Goal: Task Accomplishment & Management: Complete application form

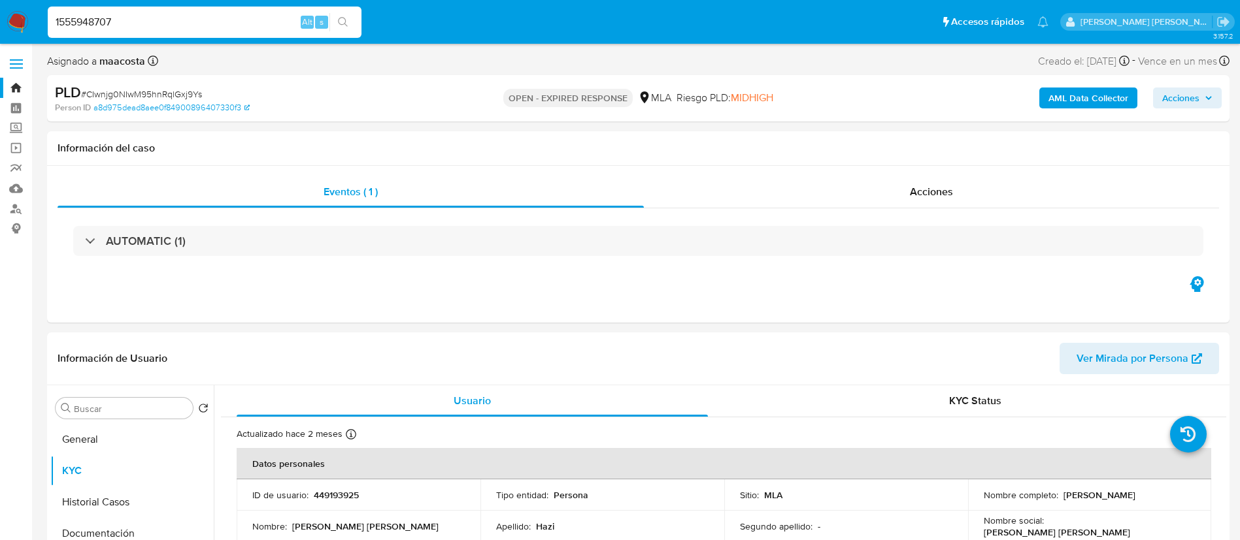
type input "1555948707"
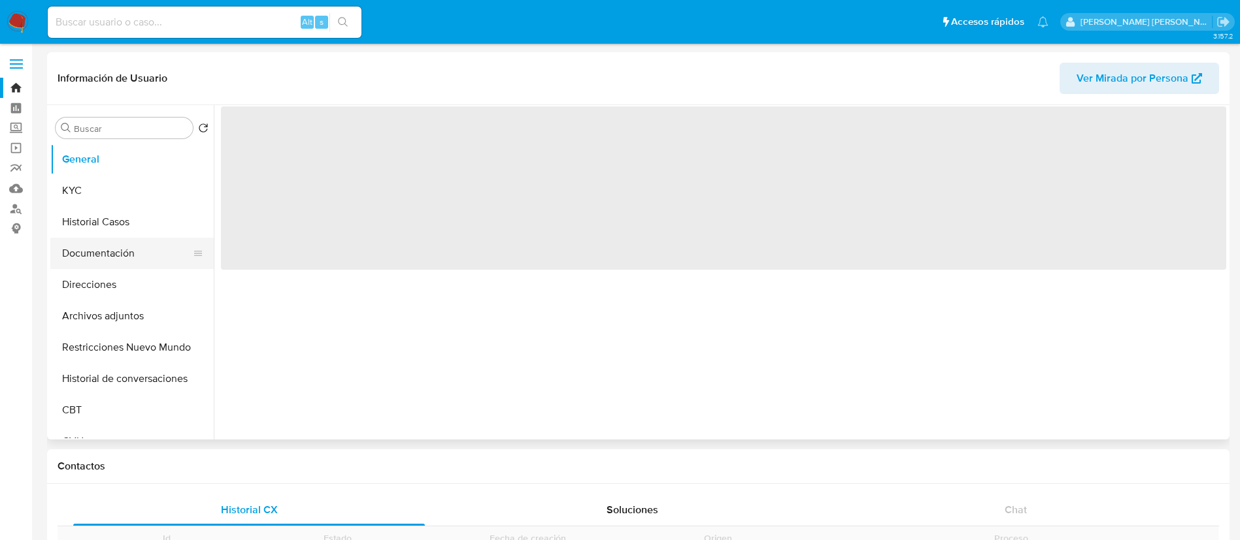
click at [124, 254] on button "Documentación" at bounding box center [126, 253] width 153 height 31
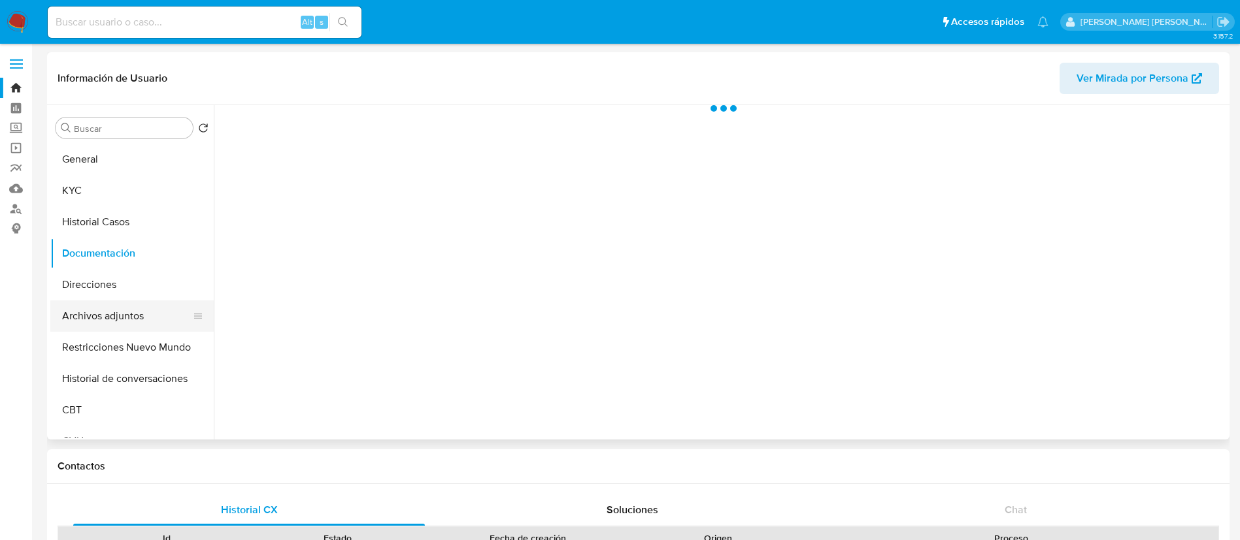
select select "10"
click at [114, 309] on button "Archivos adjuntos" at bounding box center [126, 316] width 153 height 31
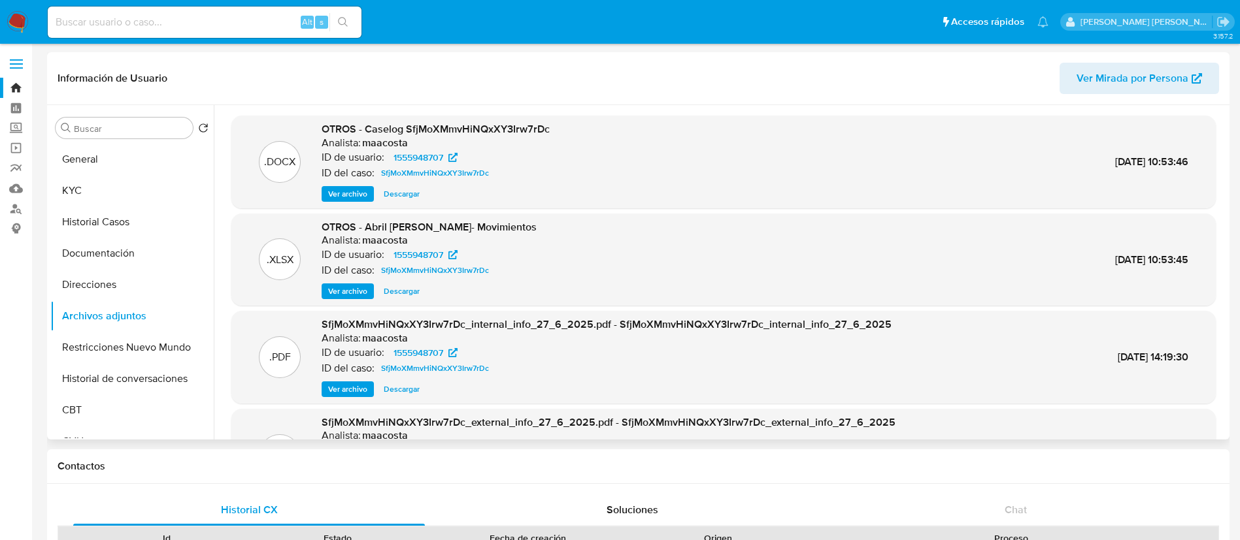
click at [350, 196] on span "Ver archivo" at bounding box center [347, 194] width 39 height 13
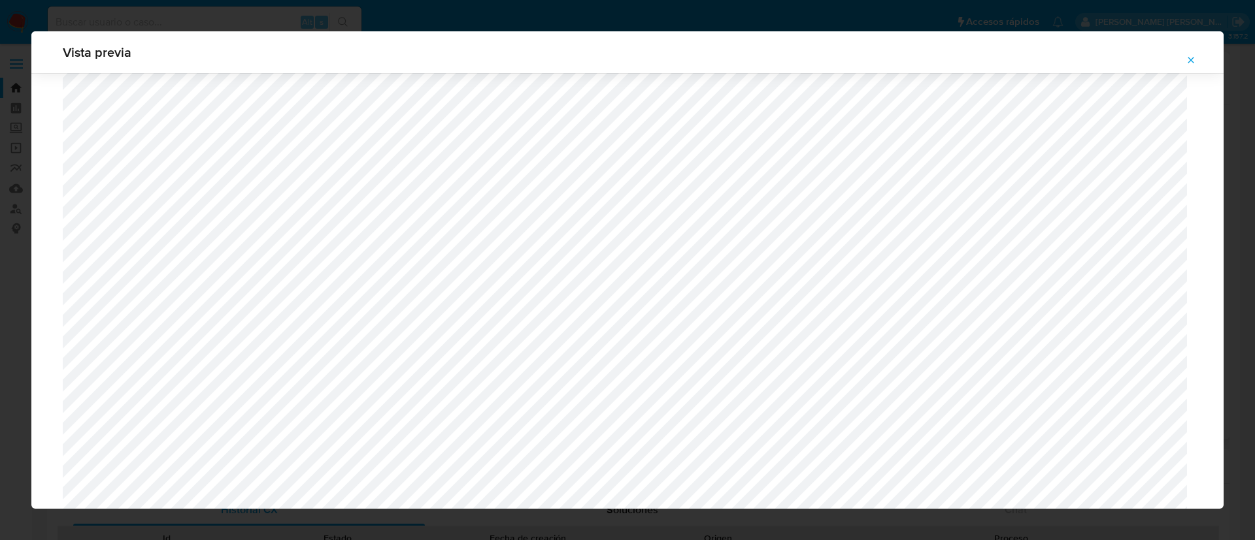
scroll to position [705, 0]
click at [1189, 60] on icon "Attachment preview" at bounding box center [1191, 60] width 10 height 10
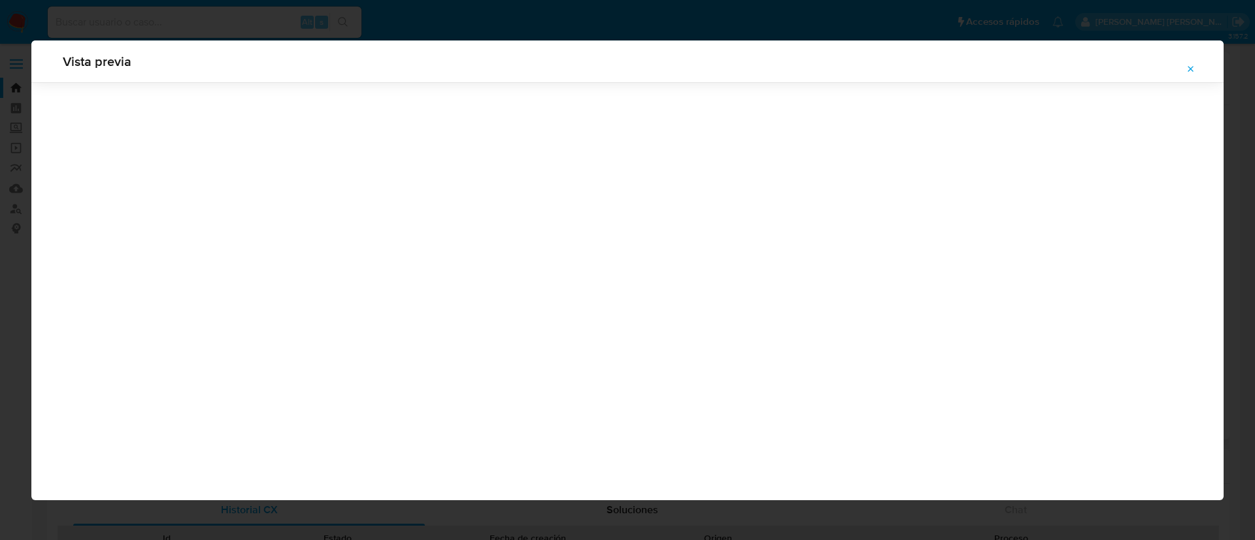
scroll to position [0, 0]
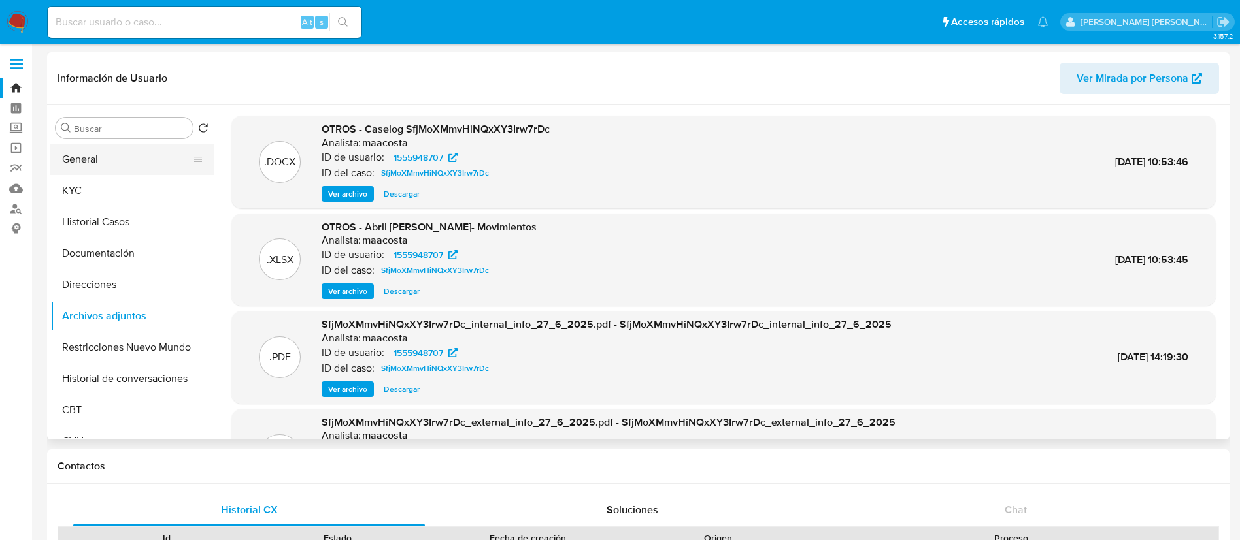
click at [83, 164] on button "General" at bounding box center [126, 159] width 153 height 31
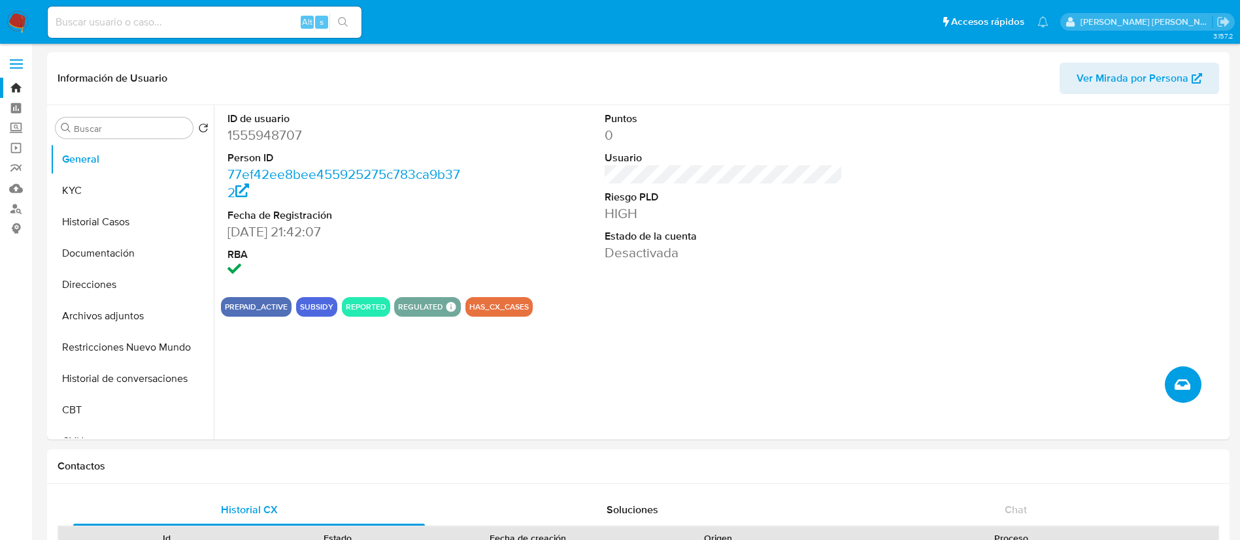
click at [1189, 388] on icon "Crear caso manual" at bounding box center [1182, 385] width 16 height 10
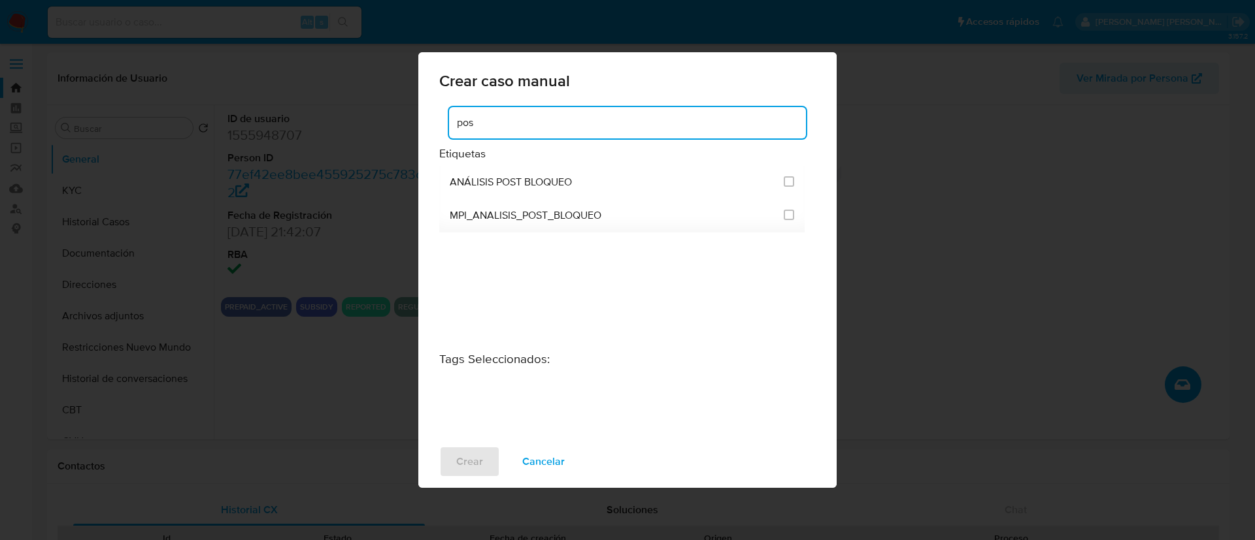
type input "pos"
click at [515, 186] on span "ANÁLISIS POST BLOQUEO" at bounding box center [511, 182] width 122 height 13
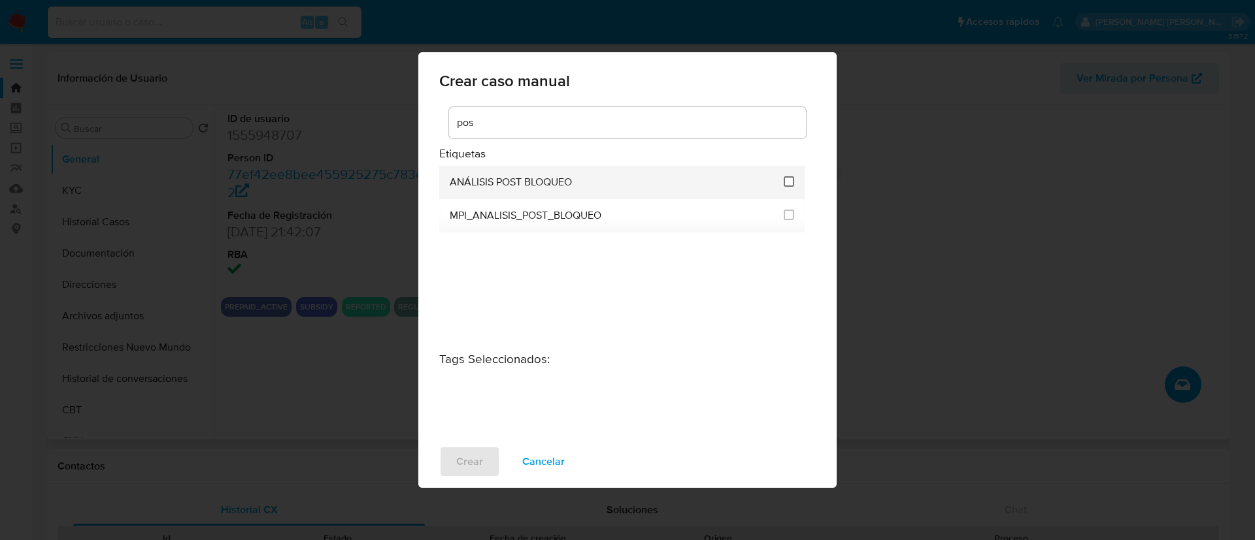
click at [790, 184] on input "3249" at bounding box center [789, 181] width 10 height 10
checkbox input "true"
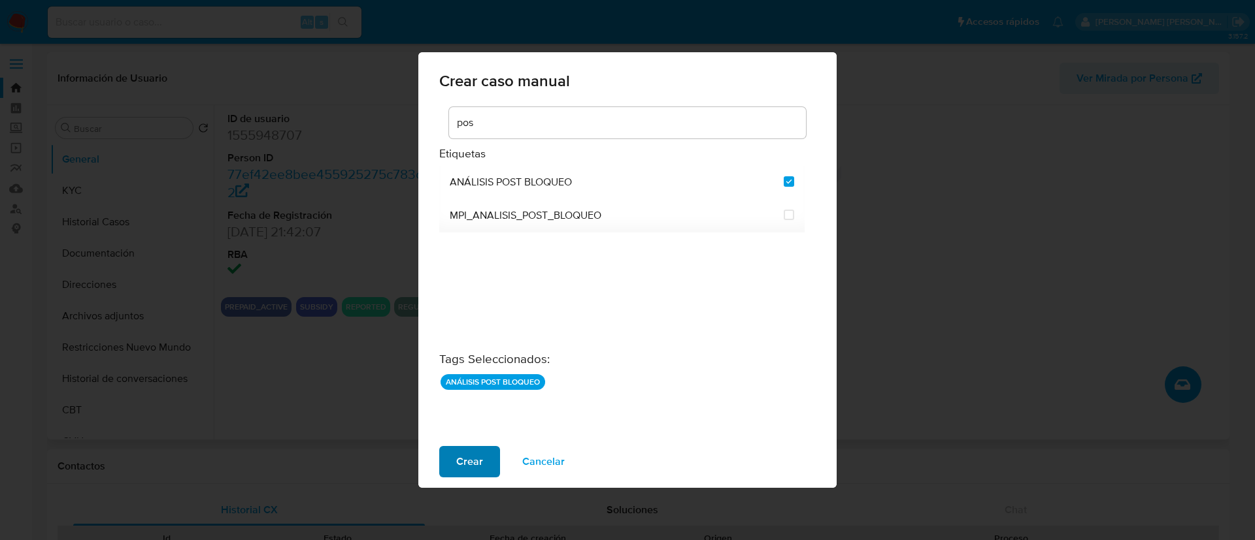
click at [462, 458] on span "Crear" at bounding box center [469, 462] width 27 height 29
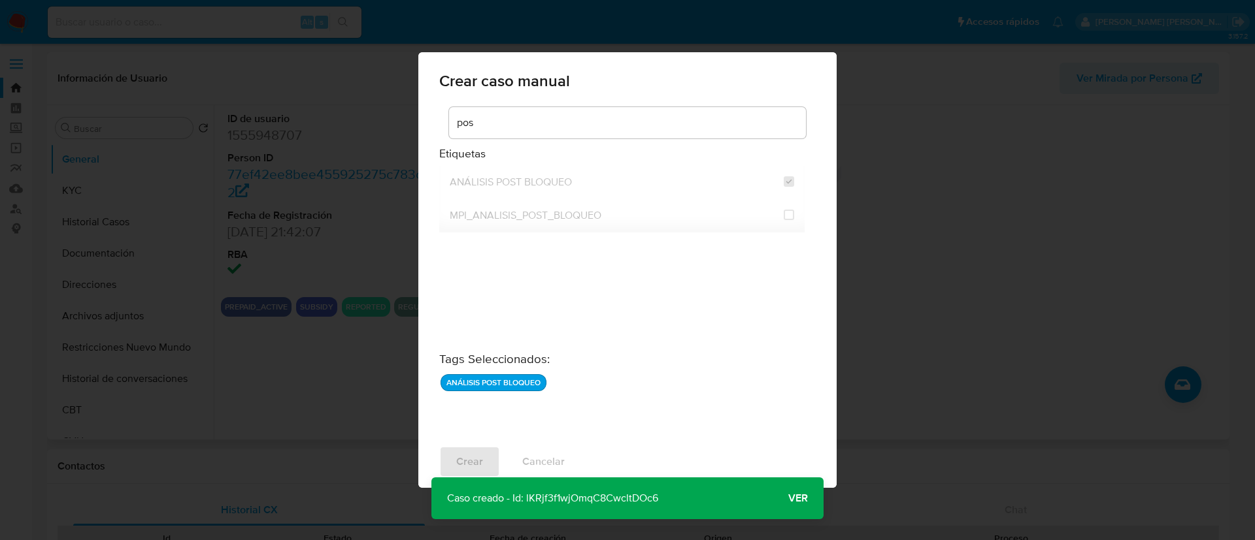
click at [794, 499] on span "Ver" at bounding box center [798, 499] width 20 height 0
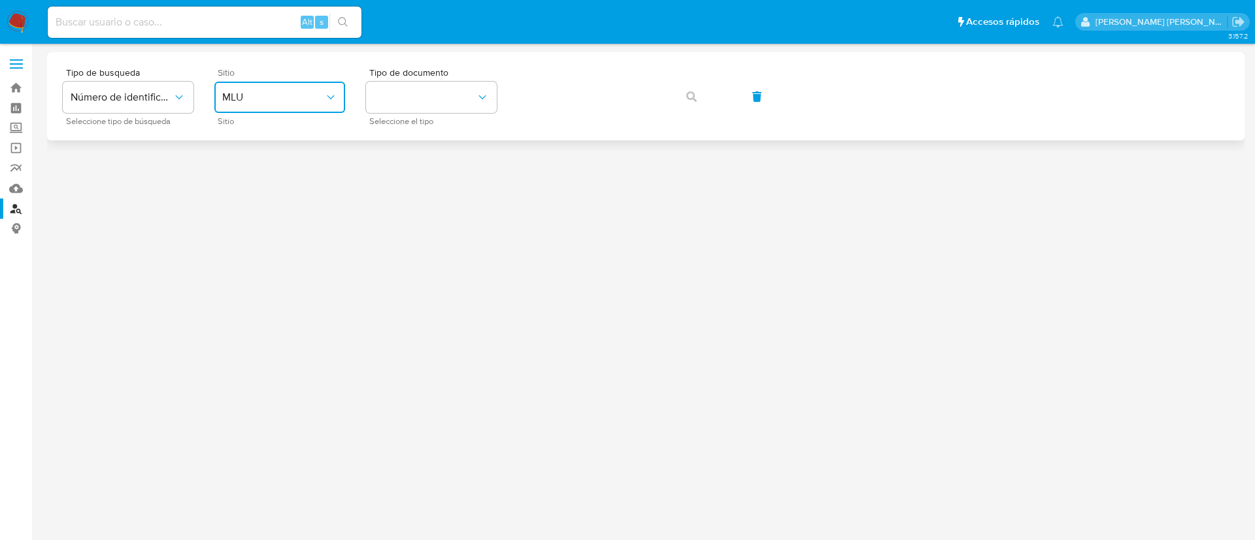
click at [251, 98] on span "MLU" at bounding box center [273, 97] width 102 height 13
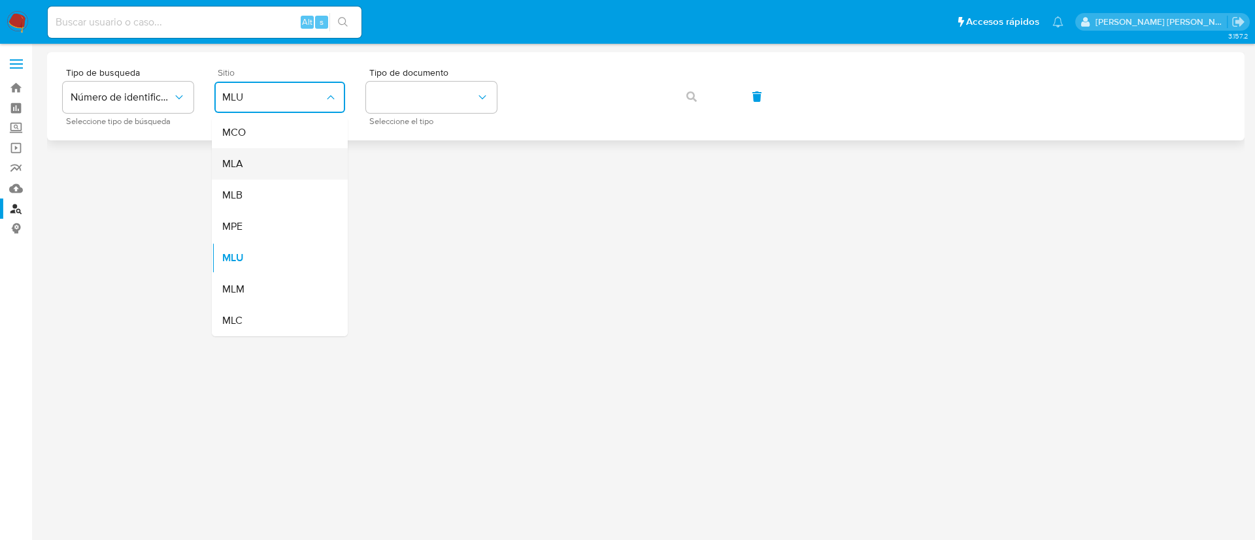
click at [257, 166] on div "MLA" at bounding box center [275, 163] width 107 height 31
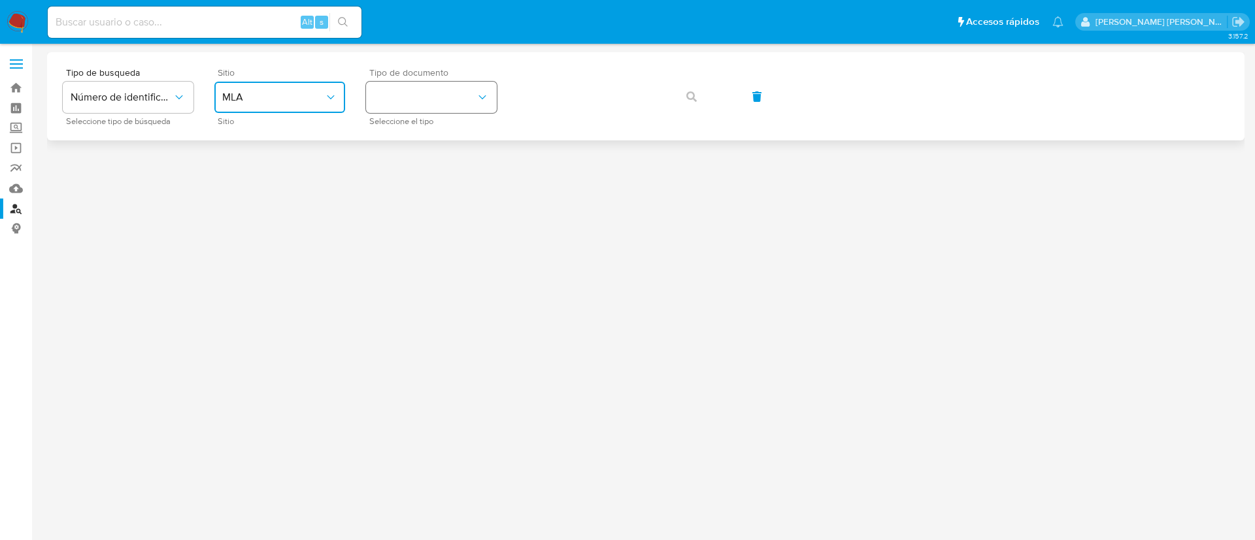
click at [431, 102] on button "identificationType" at bounding box center [431, 97] width 131 height 31
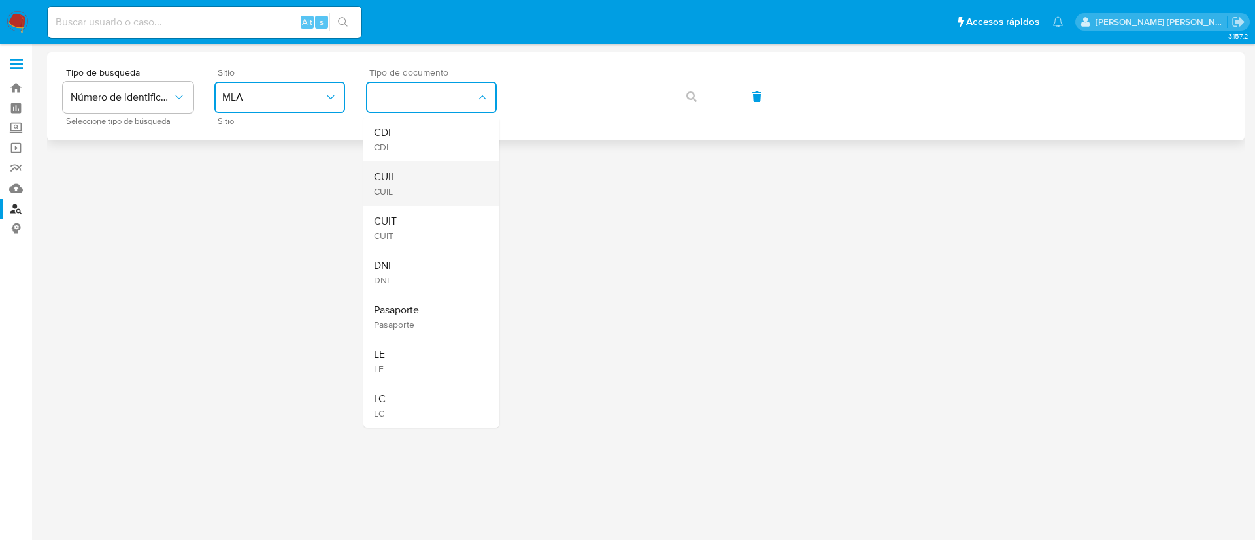
click at [391, 186] on span "CUIL" at bounding box center [385, 192] width 22 height 12
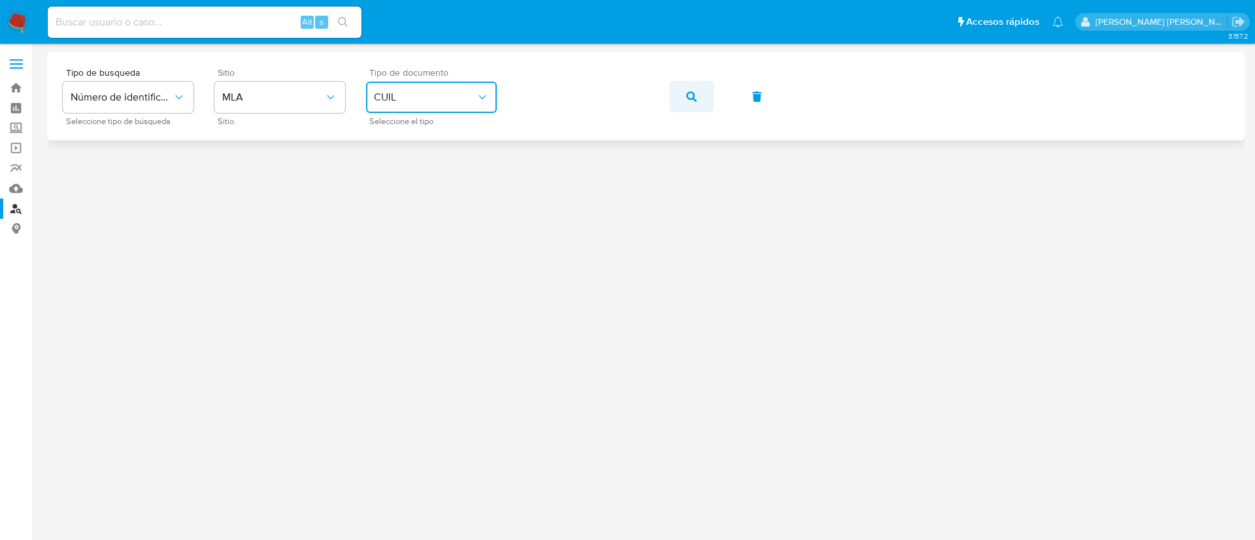
click at [688, 101] on span "button" at bounding box center [691, 96] width 10 height 29
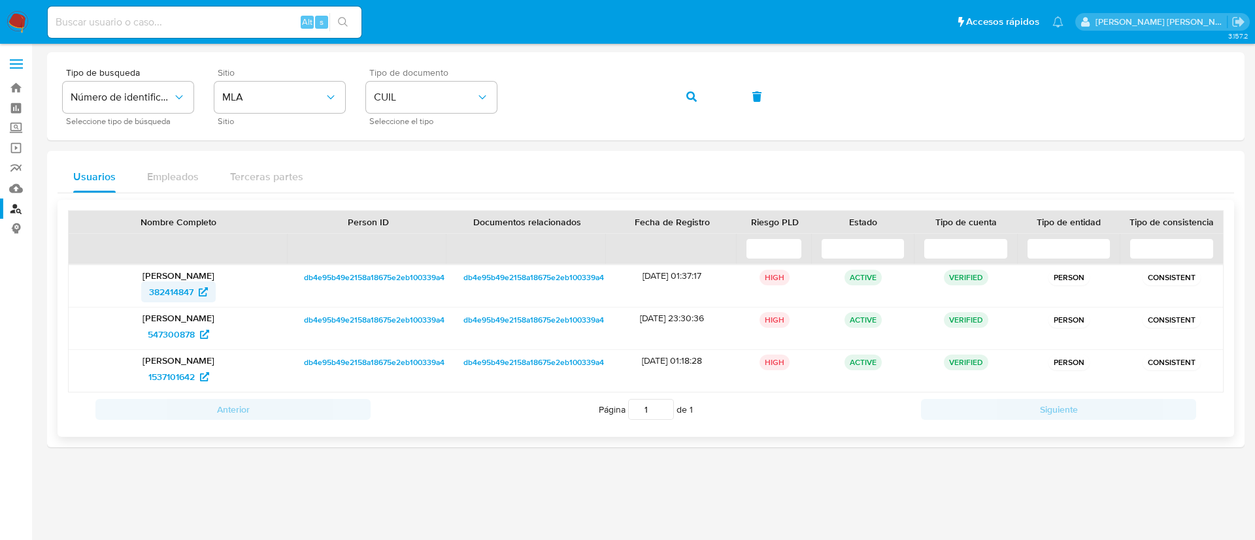
click at [161, 292] on span "382414847" at bounding box center [171, 292] width 44 height 21
click at [169, 327] on span "547300878" at bounding box center [171, 334] width 47 height 21
click at [186, 376] on span "1537101642" at bounding box center [171, 377] width 46 height 21
click at [110, 469] on div at bounding box center [645, 292] width 1197 height 480
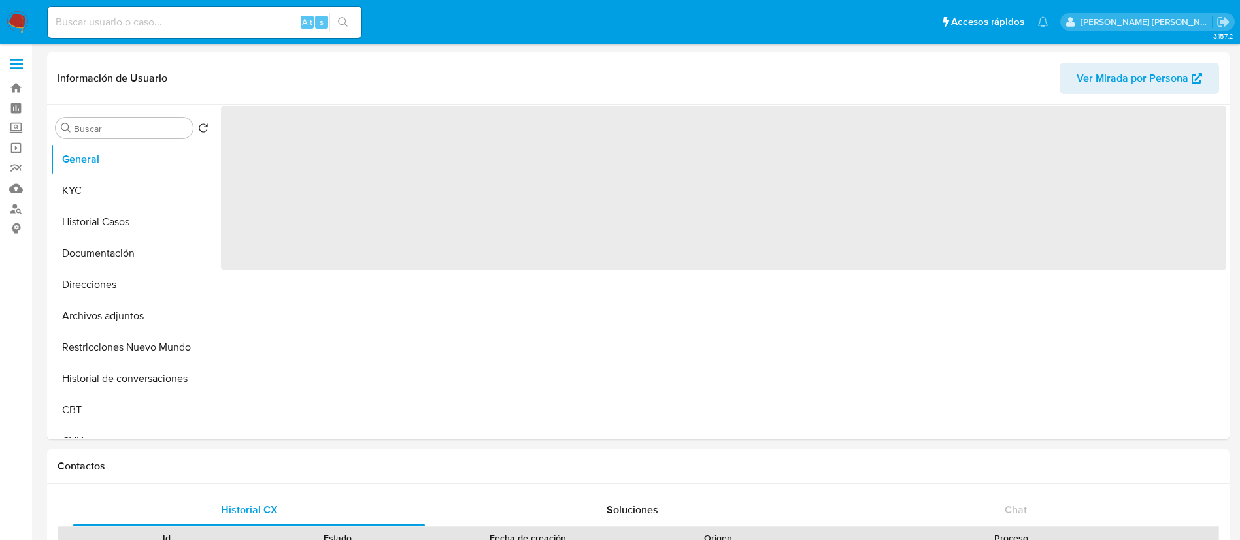
select select "10"
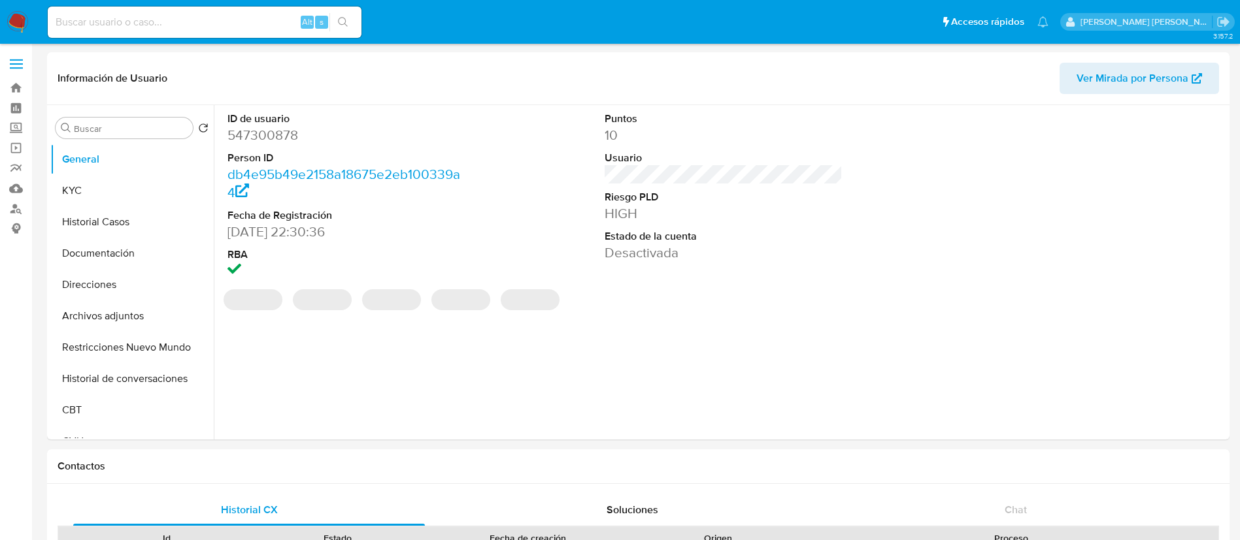
select select "10"
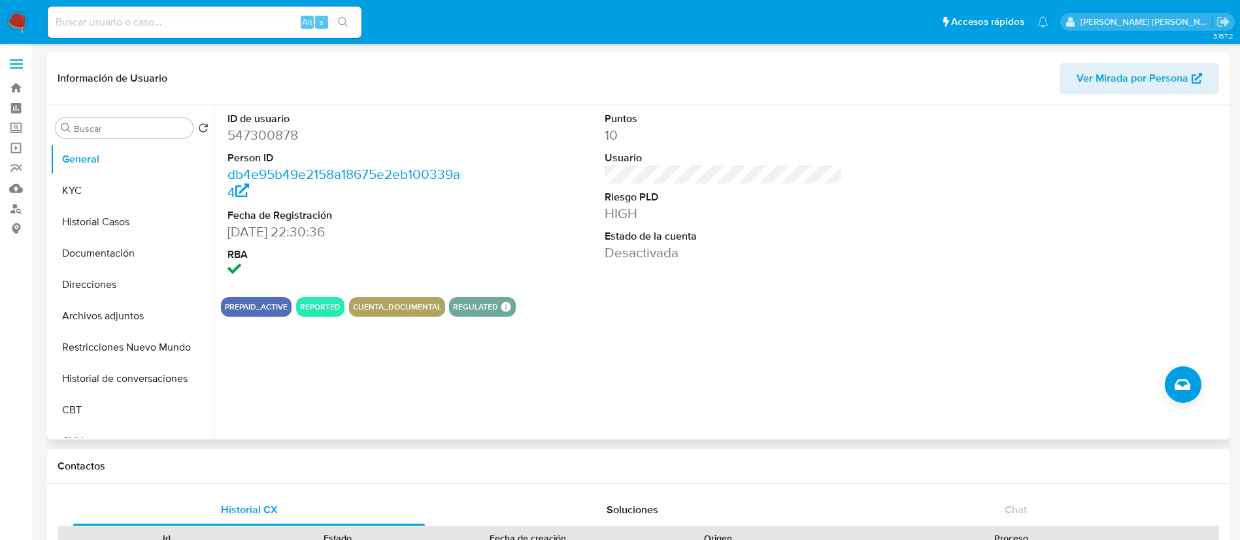
click at [251, 265] on dd at bounding box center [346, 271] width 239 height 18
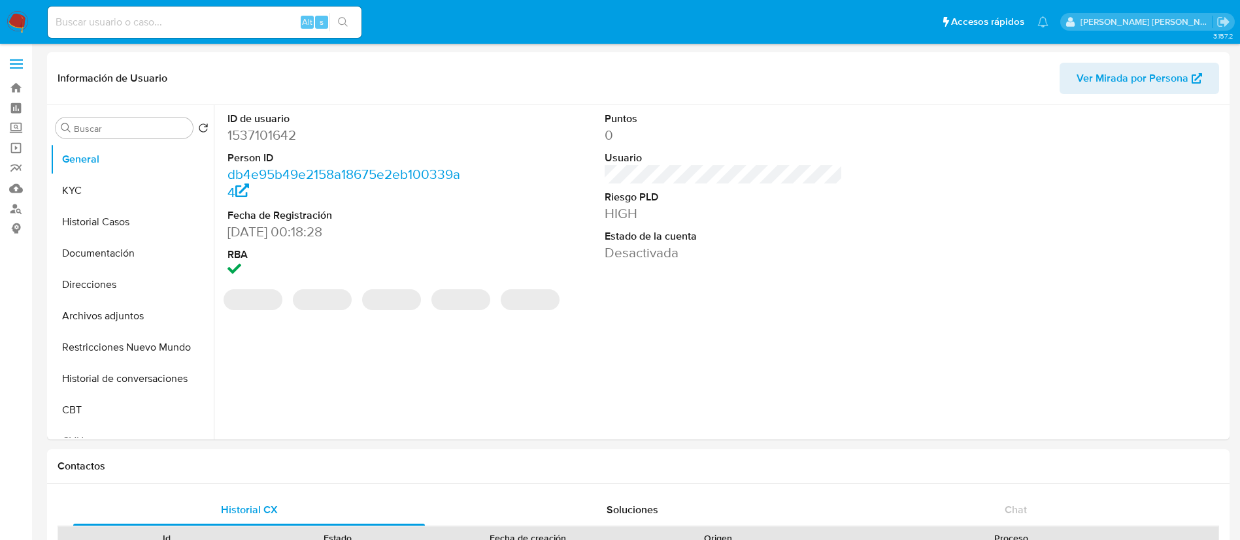
select select "10"
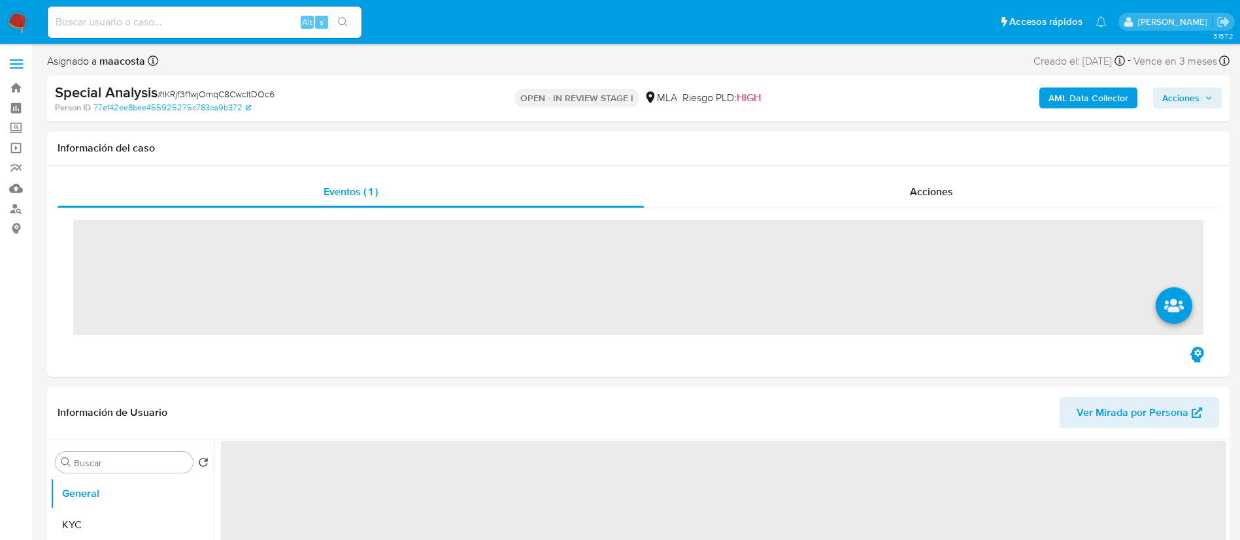
click at [1176, 100] on span "Acciones" at bounding box center [1180, 98] width 37 height 21
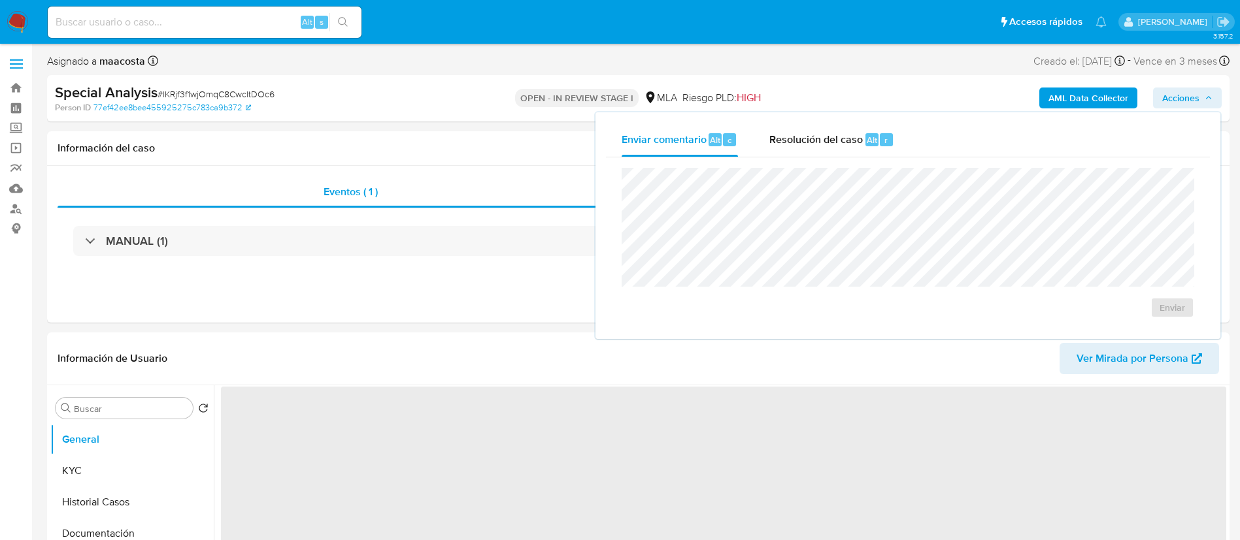
select select "10"
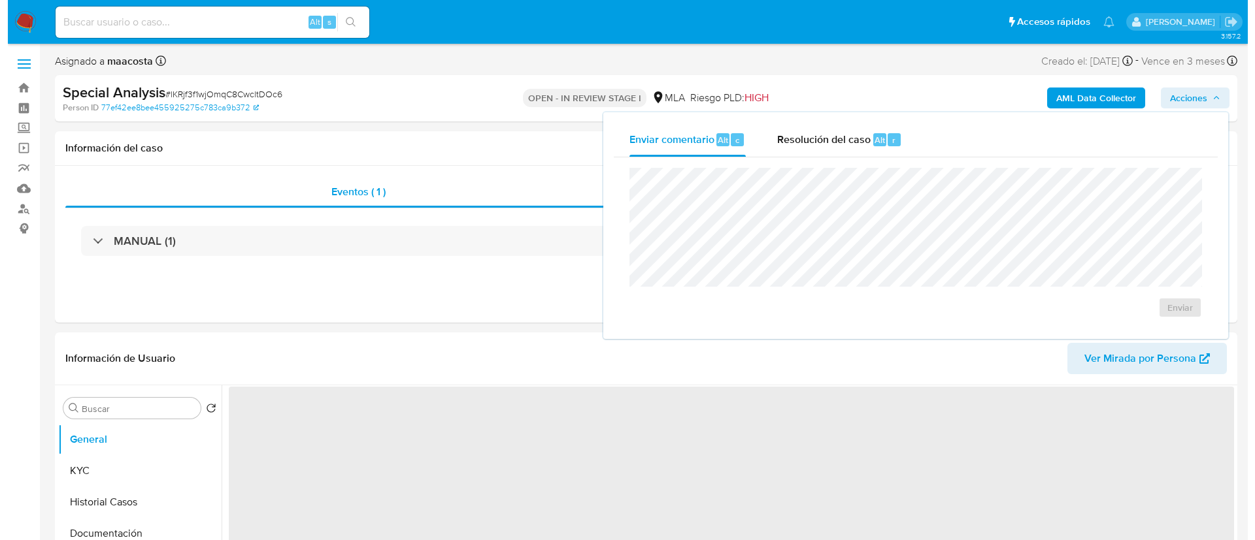
scroll to position [256, 0]
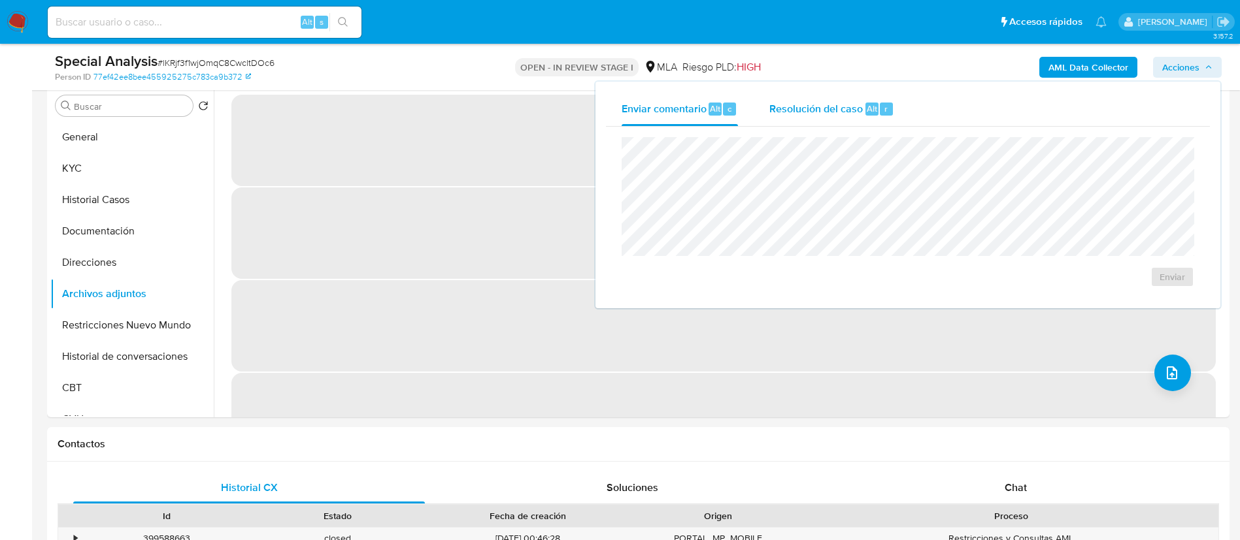
click at [845, 99] on div "Resolución del caso Alt r" at bounding box center [831, 109] width 125 height 34
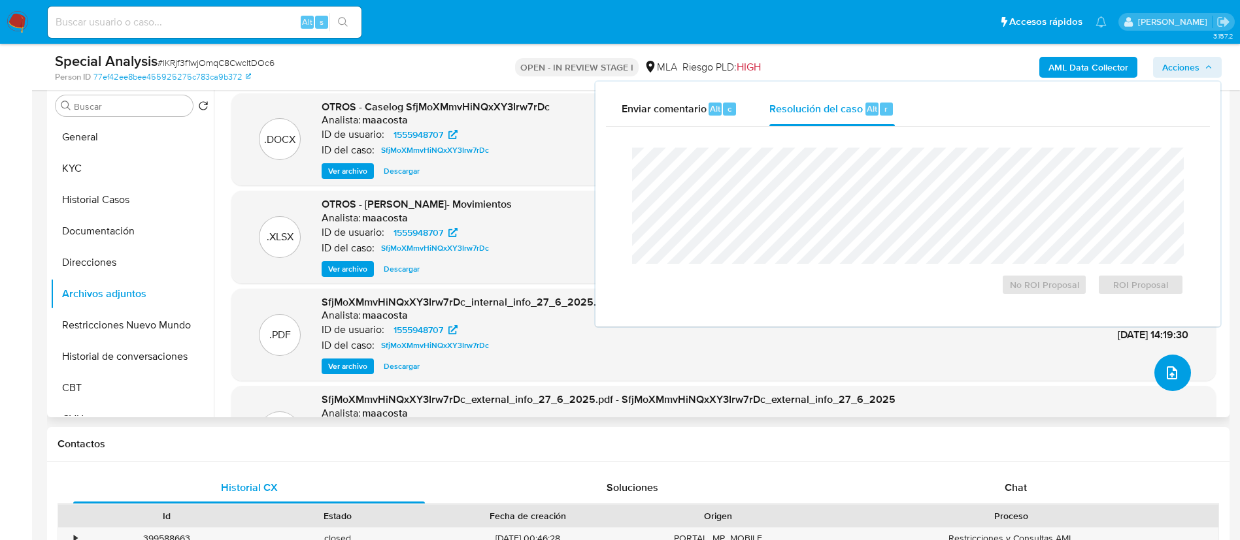
click at [1182, 378] on button "upload-file" at bounding box center [1172, 373] width 37 height 37
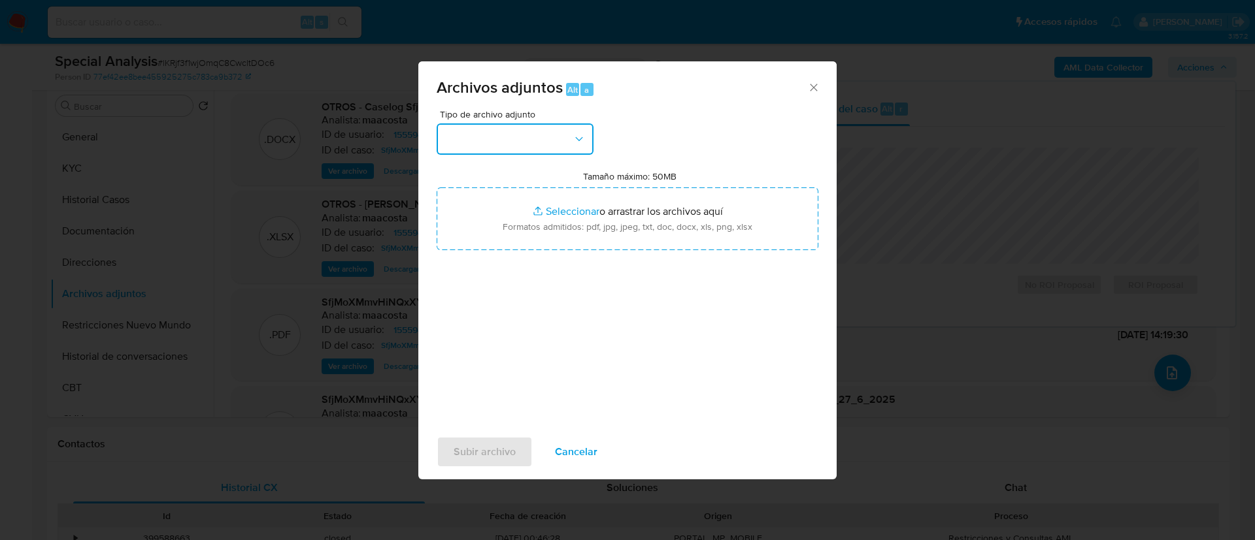
click at [507, 150] on button "button" at bounding box center [515, 139] width 157 height 31
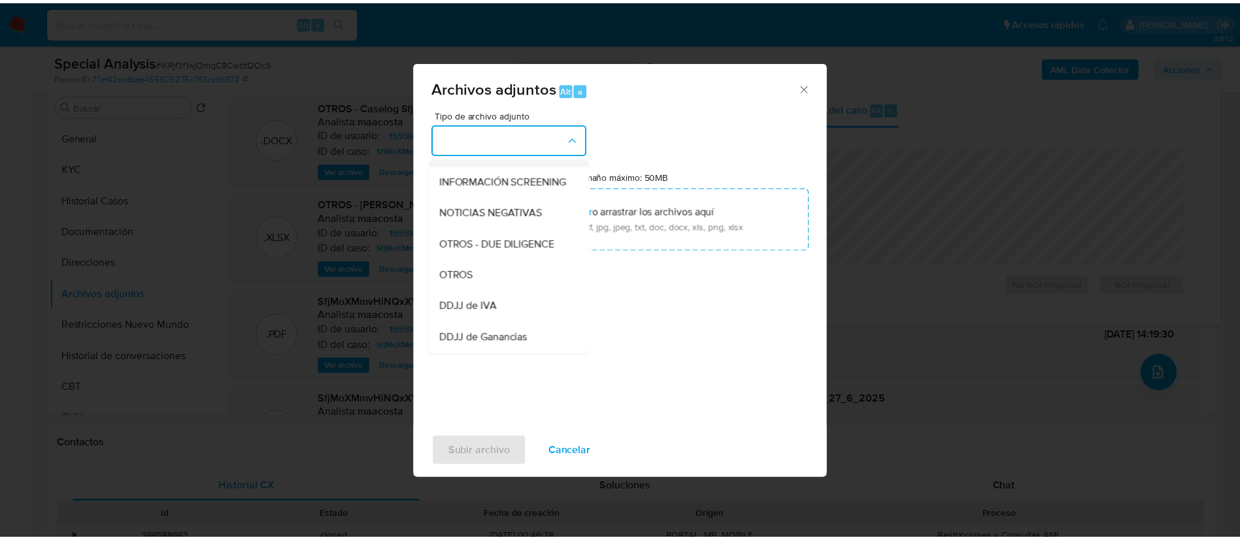
scroll to position [151, 0]
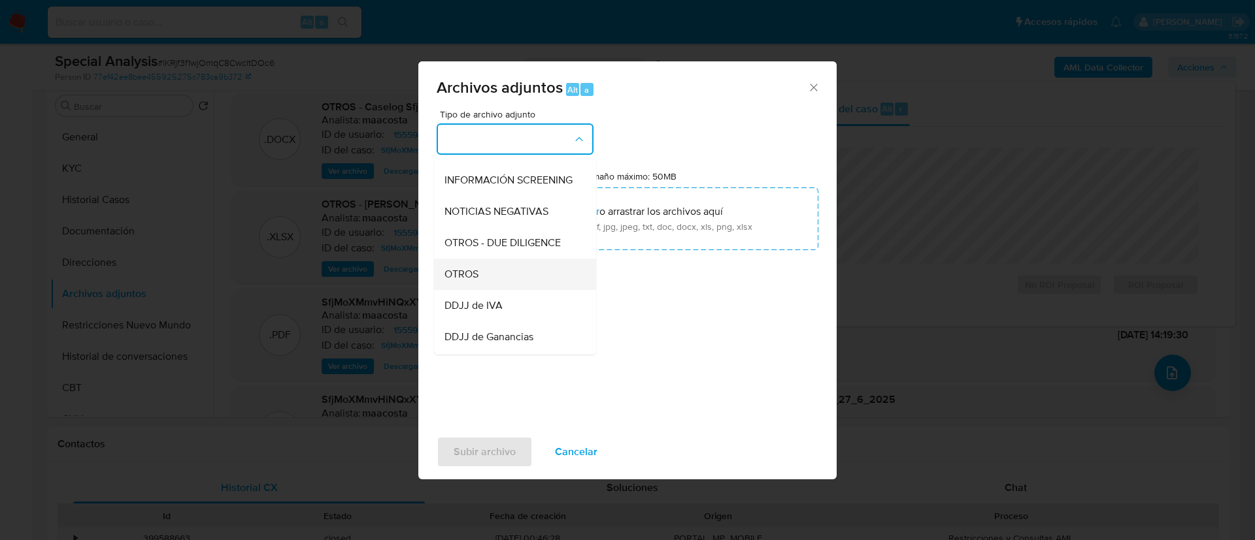
click at [478, 281] on span "OTROS" at bounding box center [461, 274] width 34 height 13
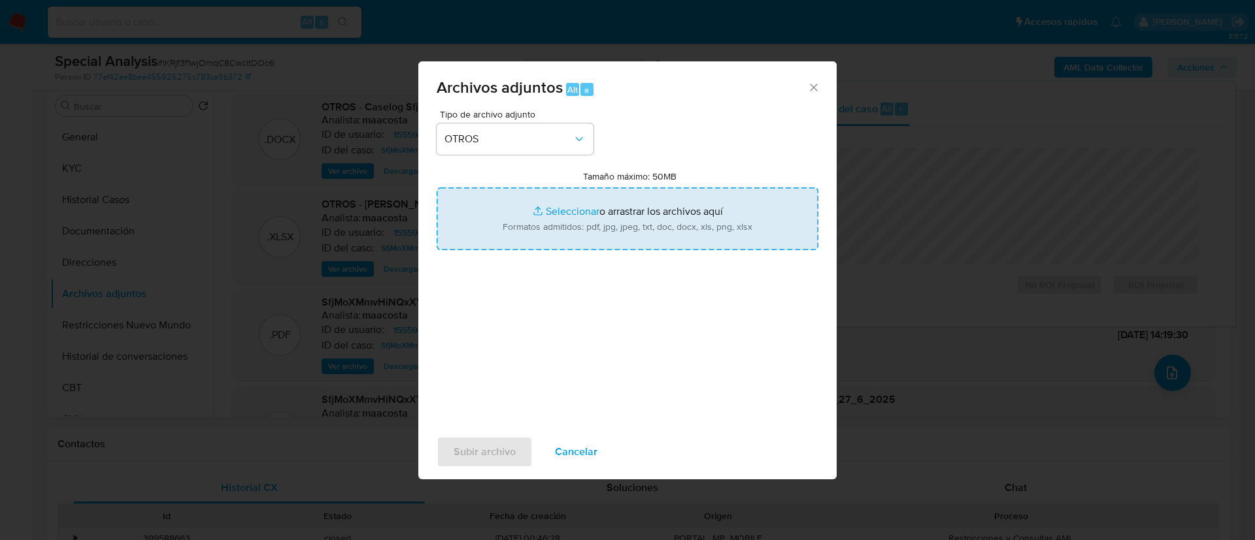
type input "C:\fakepath\Recibos de sueldo.pdf"
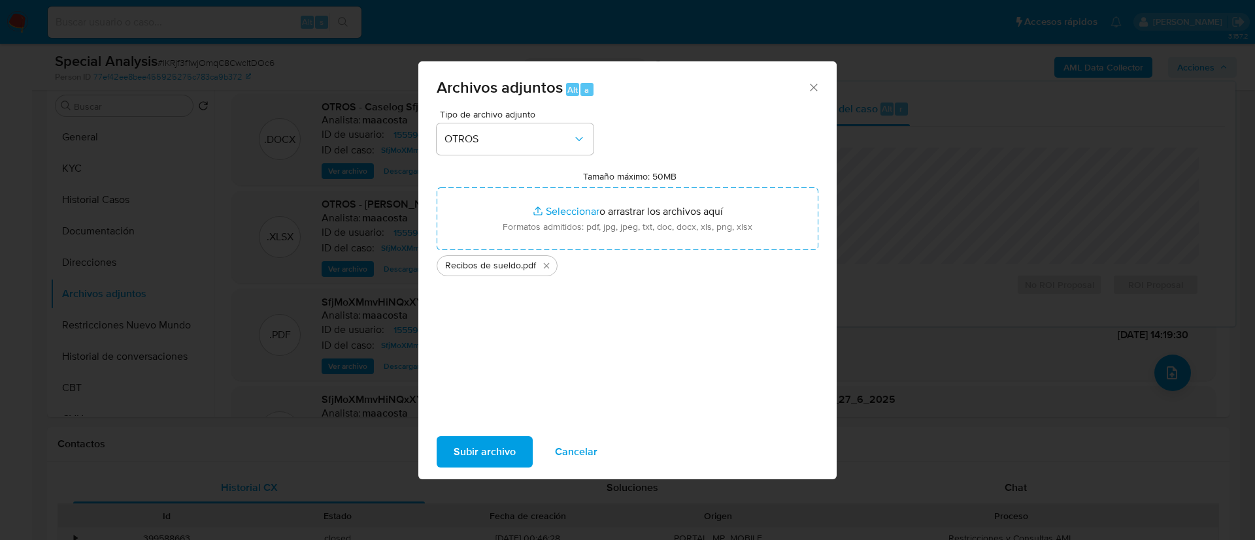
click at [474, 454] on span "Subir archivo" at bounding box center [485, 452] width 62 height 29
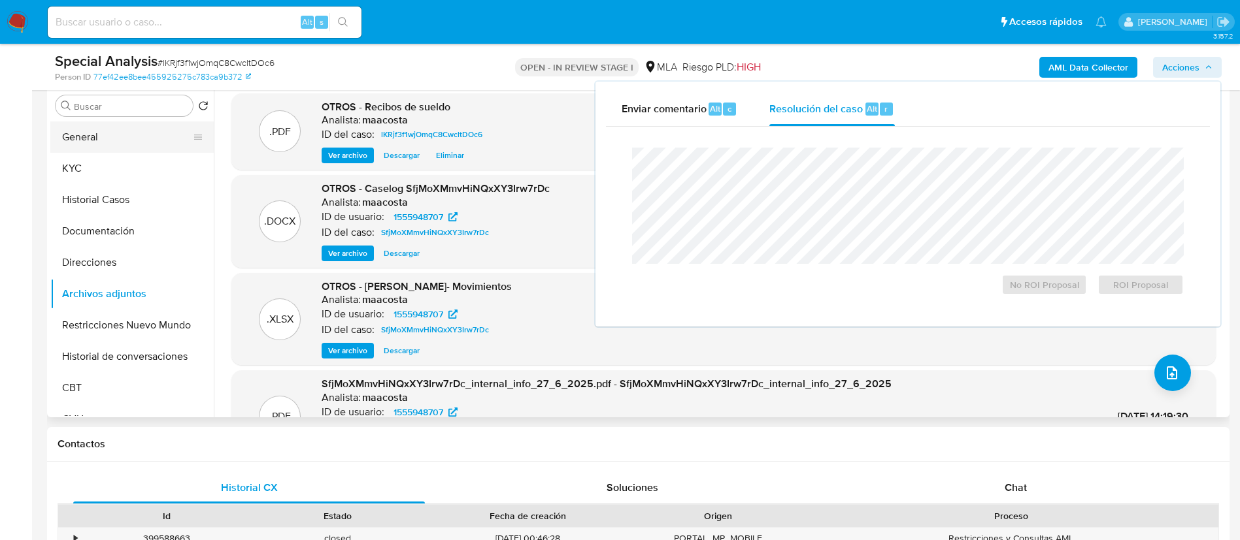
click at [89, 141] on button "General" at bounding box center [126, 137] width 153 height 31
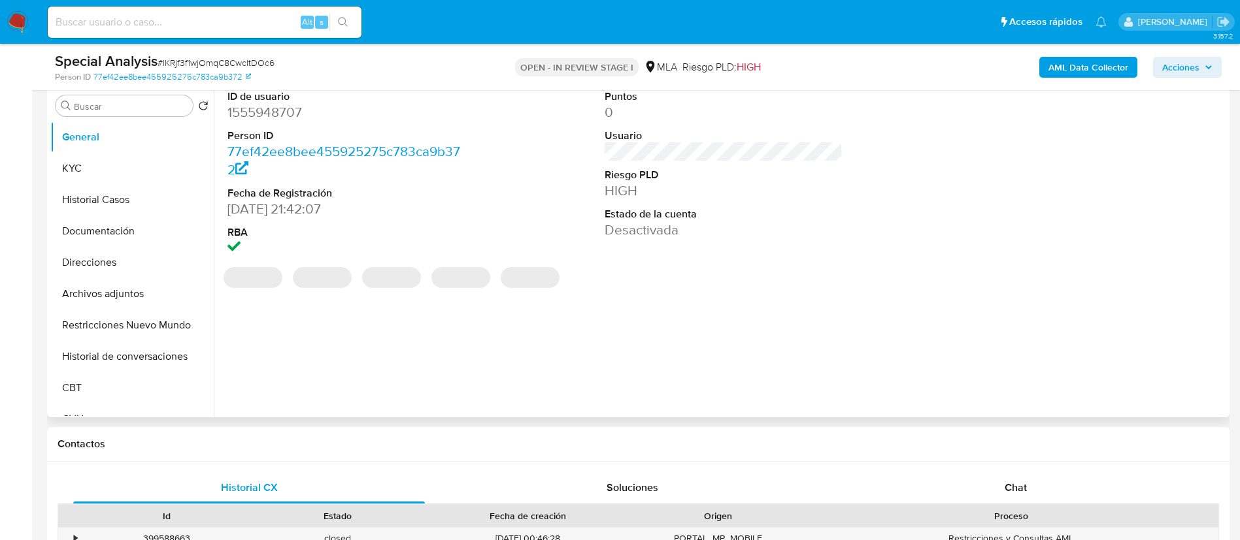
click at [257, 111] on dd "1555948707" at bounding box center [346, 112] width 239 height 18
click at [115, 161] on button "KYC" at bounding box center [126, 168] width 153 height 31
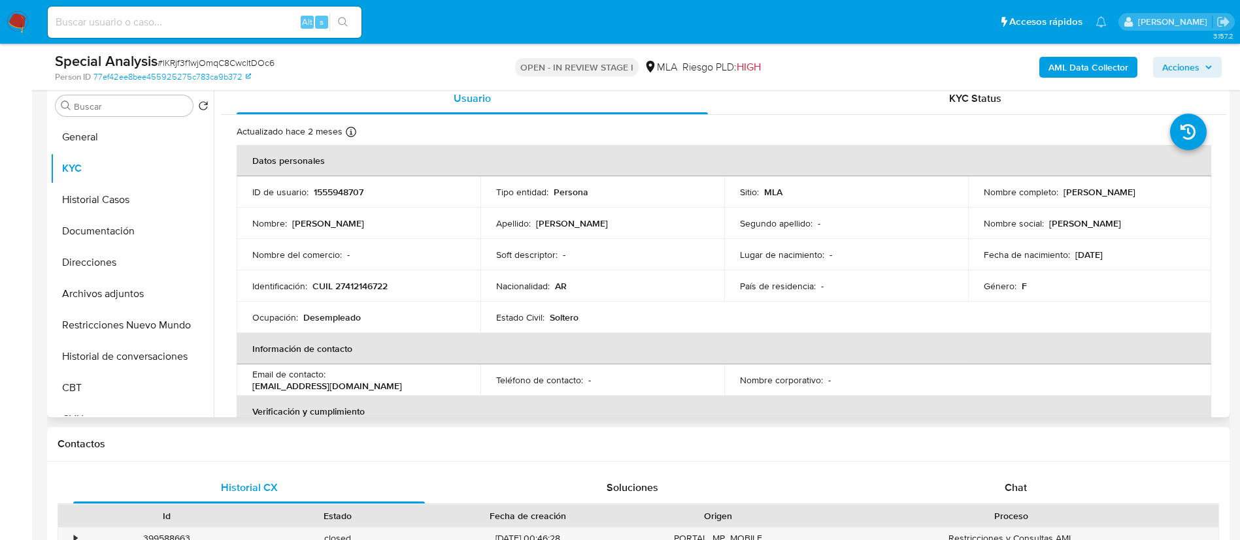
drag, startPoint x: 1057, startPoint y: 190, endPoint x: 1151, endPoint y: 192, distance: 93.5
click at [1151, 192] on div "Nombre completo : Abril Antonella Perez" at bounding box center [1090, 192] width 212 height 12
copy div "Abril Antonella Perez"
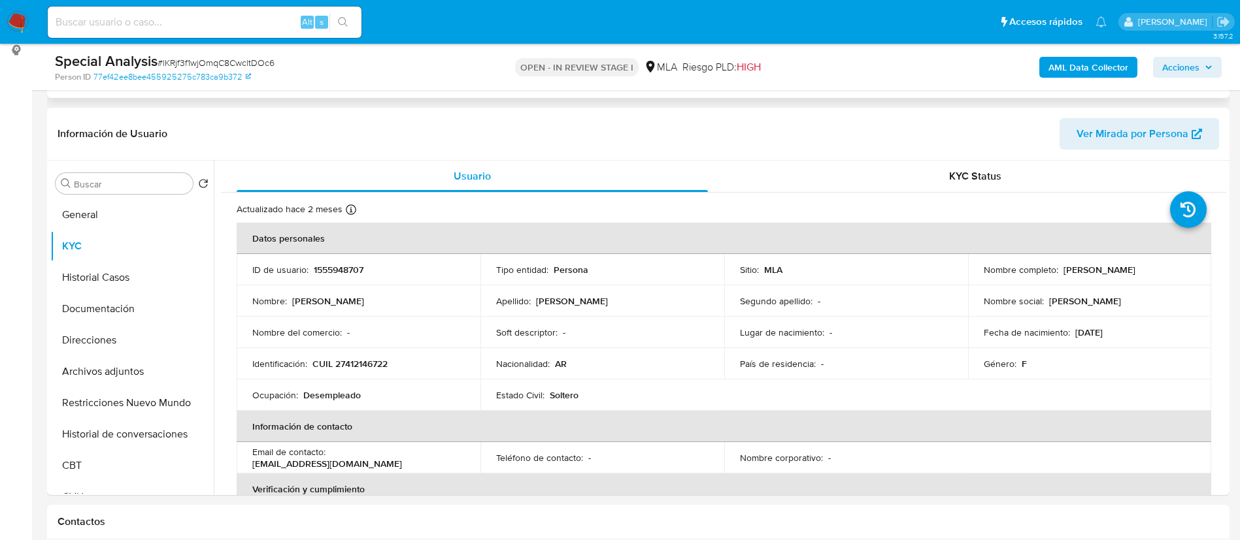
scroll to position [222, 0]
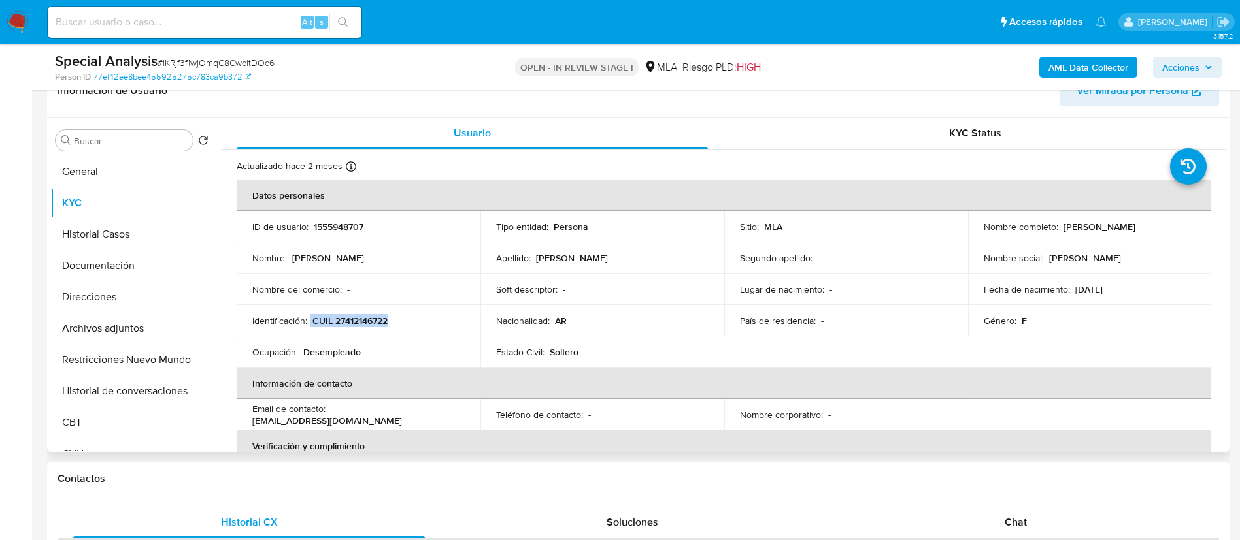
drag, startPoint x: 310, startPoint y: 316, endPoint x: 405, endPoint y: 314, distance: 94.1
click at [405, 314] on td "Identificación : CUIL 27412146722" at bounding box center [359, 320] width 244 height 31
copy div "CUIL 27412146722"
click at [1168, 65] on span "Acciones" at bounding box center [1180, 67] width 37 height 21
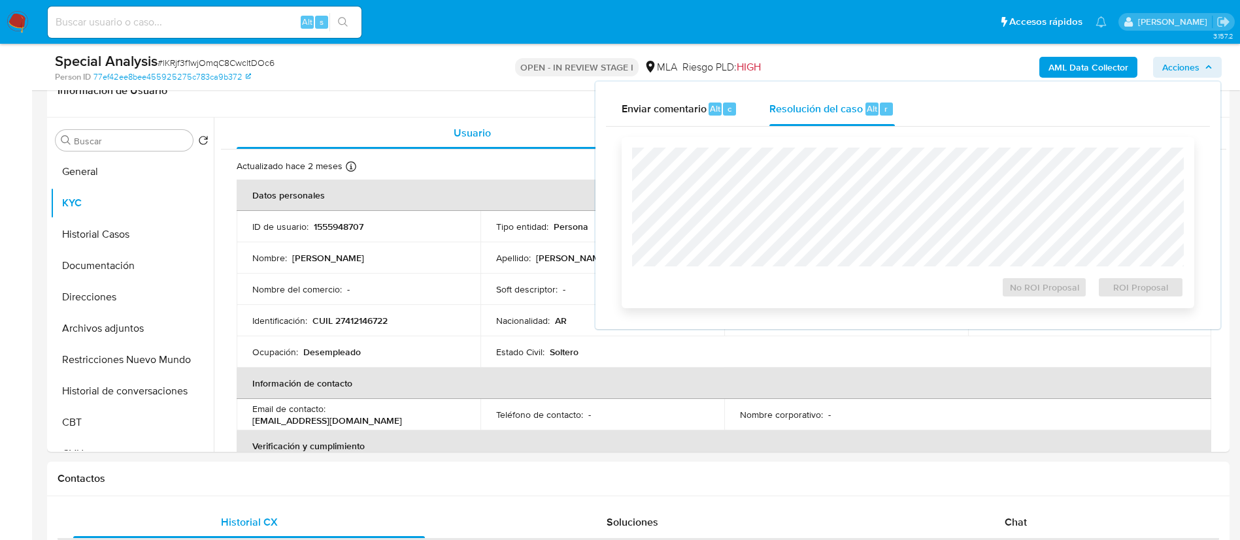
click at [848, 144] on div "No ROI Proposal ROI Proposal" at bounding box center [908, 222] width 573 height 171
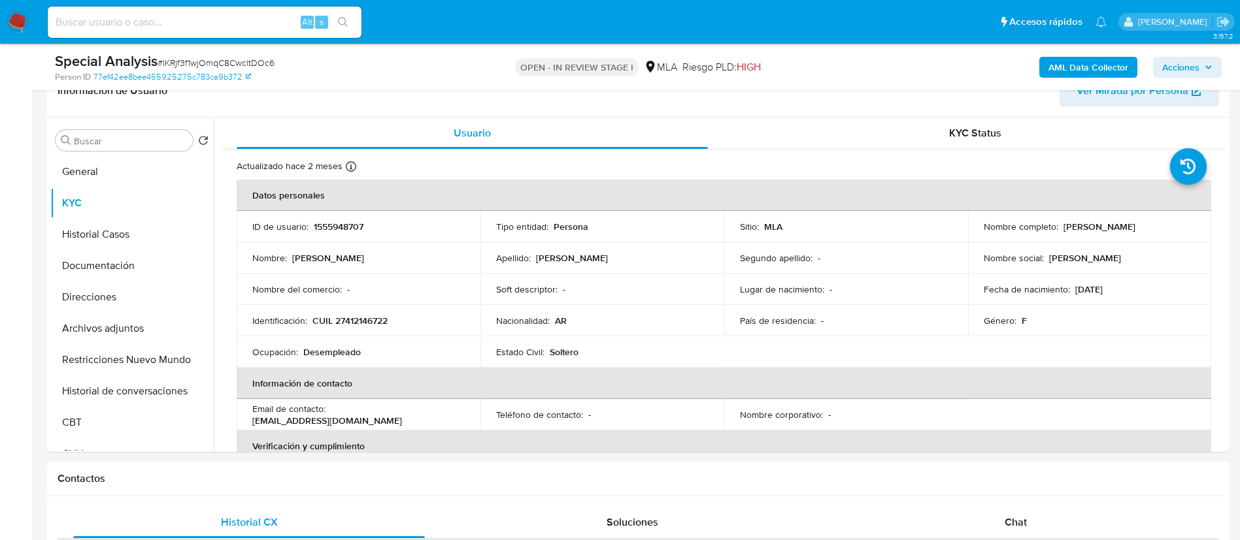
click at [1177, 46] on div "Special Analysis # lKRjf3f1wjOmqC8CwcltDOc6 Person ID 77ef42ee8bee455925275c783…" at bounding box center [638, 67] width 1182 height 46
click at [1172, 69] on span "Acciones" at bounding box center [1180, 67] width 37 height 21
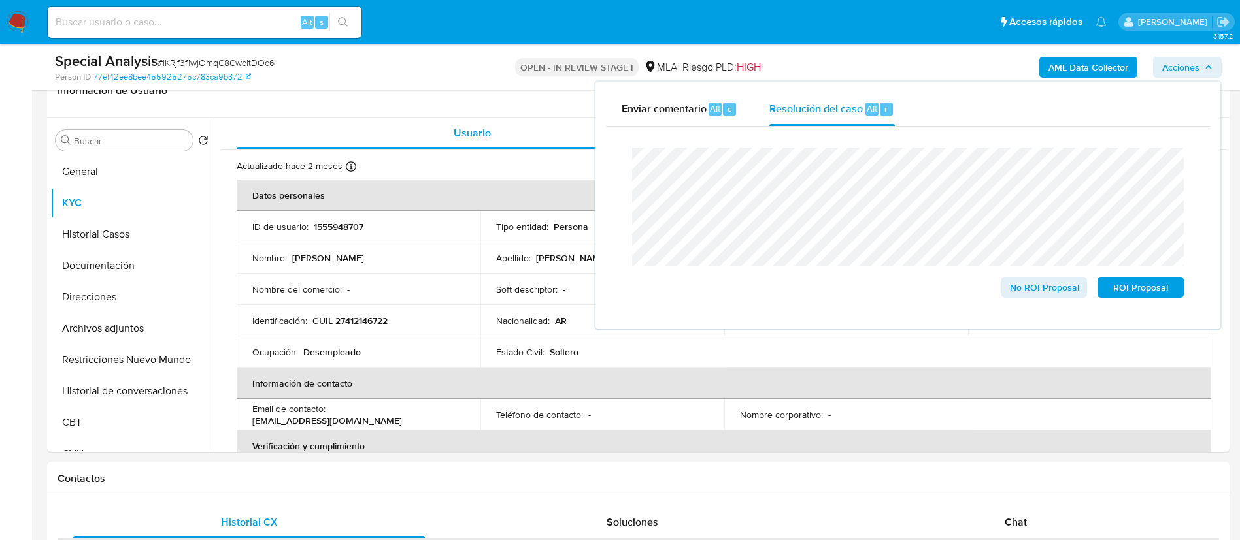
click at [610, 168] on div "Cierre de caso No ROI Proposal ROI Proposal" at bounding box center [908, 223] width 604 height 192
click at [1026, 288] on span "No ROI Proposal" at bounding box center [1044, 287] width 68 height 18
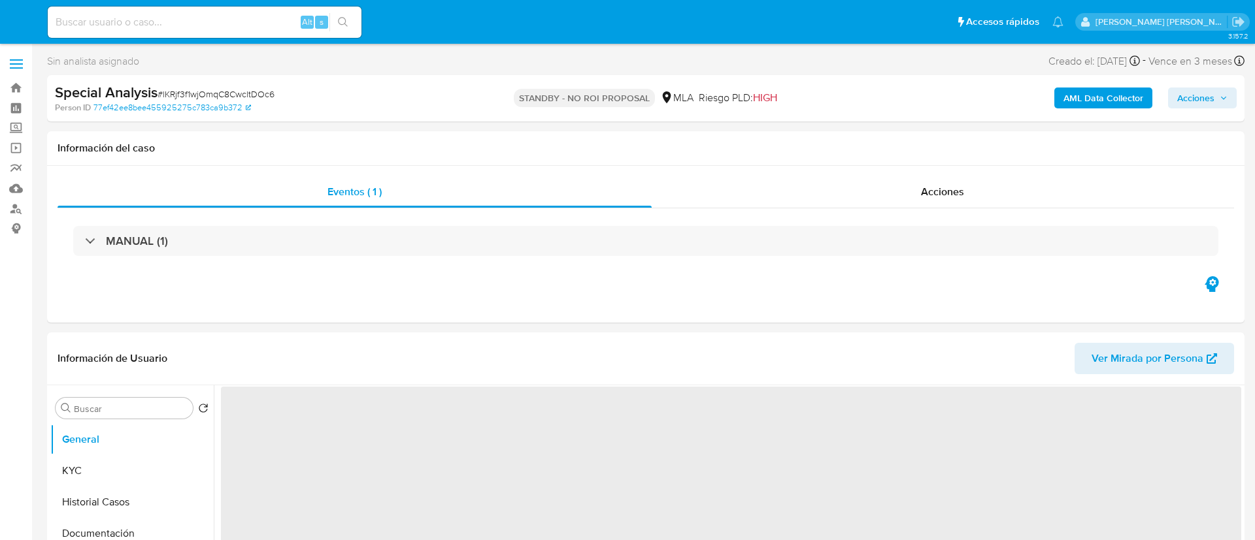
select select "10"
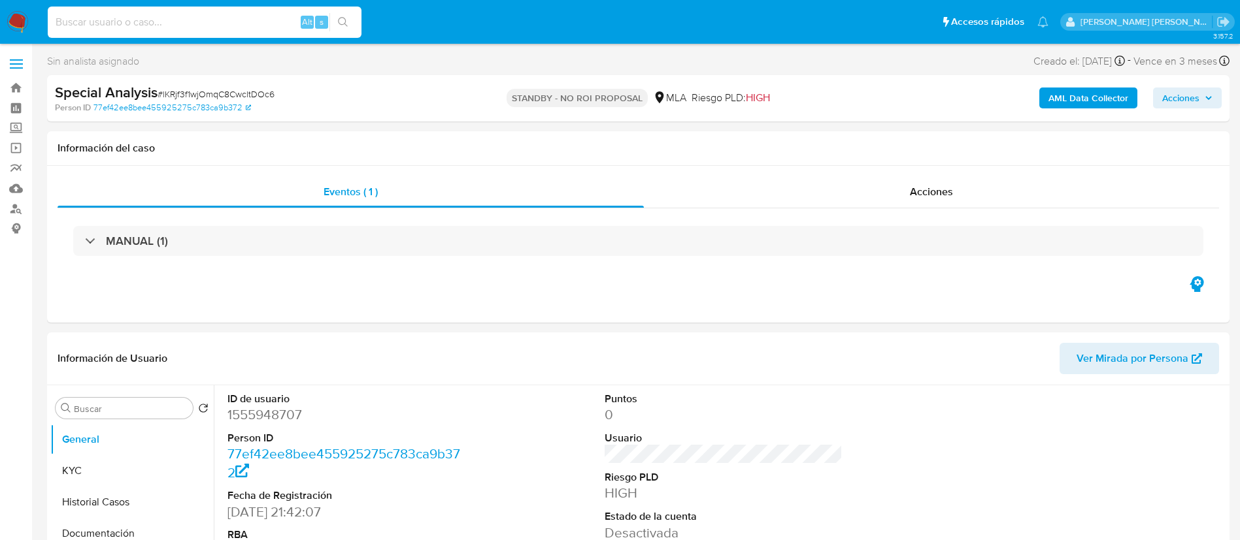
paste input "1749771726"
click at [250, 24] on input "1749771726" at bounding box center [205, 22] width 314 height 17
type input "1749771726"
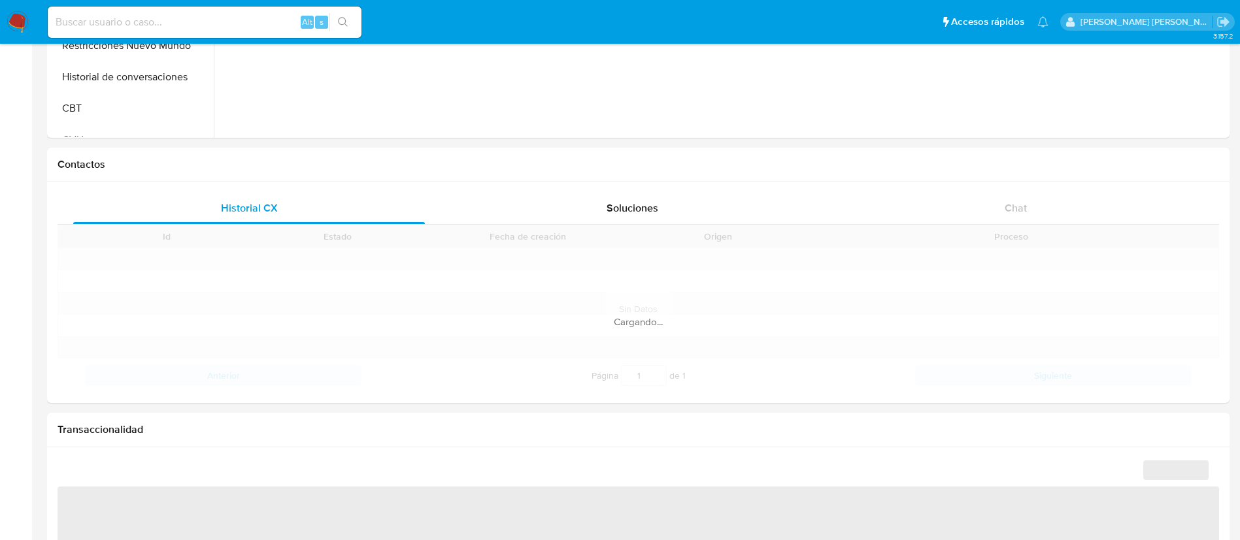
scroll to position [304, 0]
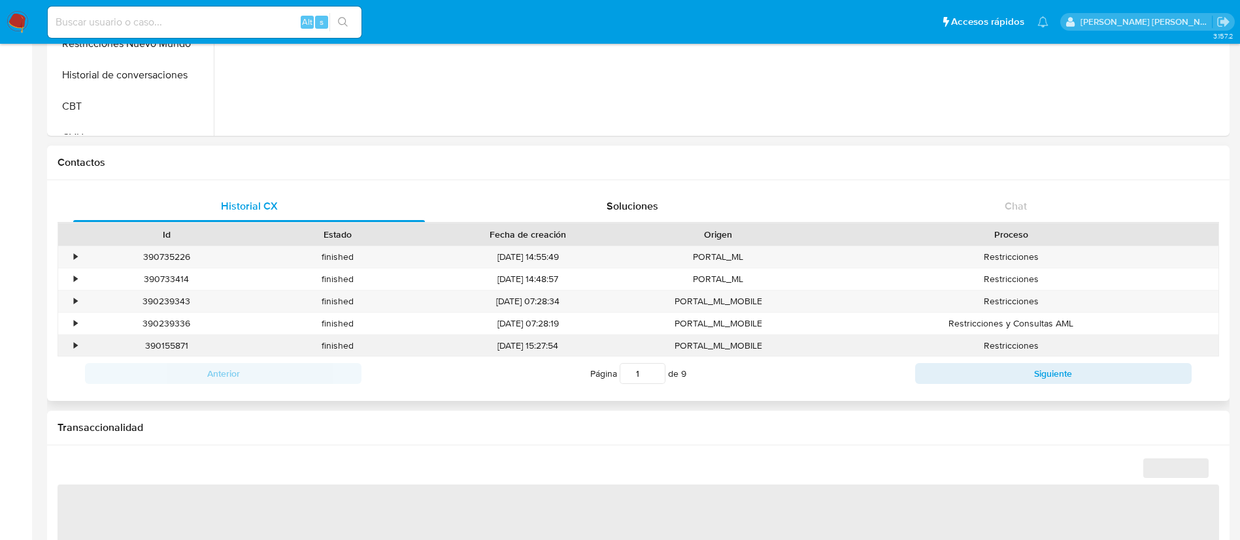
select select "10"
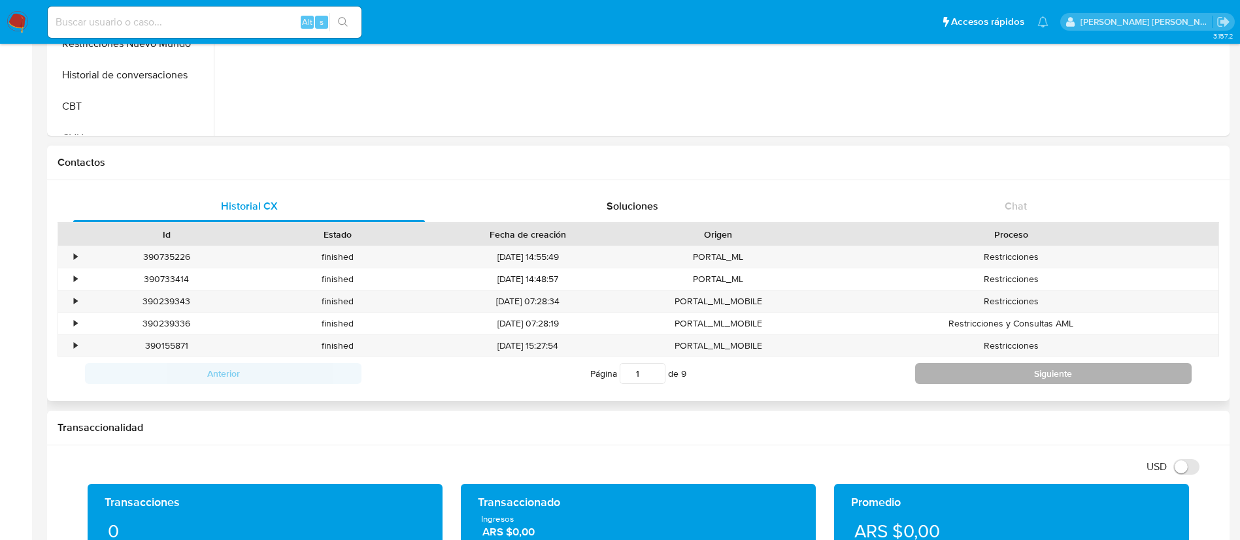
click at [1020, 380] on button "Siguiente" at bounding box center [1053, 373] width 276 height 21
type input "2"
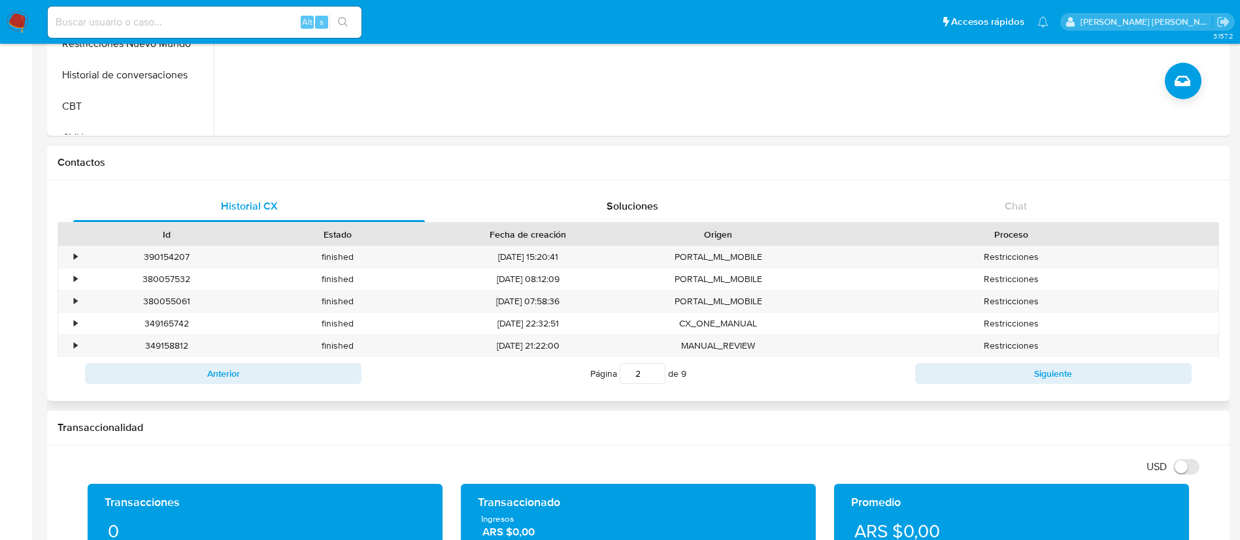
click at [237, 159] on h1 "Contactos" at bounding box center [638, 162] width 1161 height 13
paste input "239765386"
click at [242, 22] on input "239765386" at bounding box center [205, 22] width 314 height 17
type input "239765386"
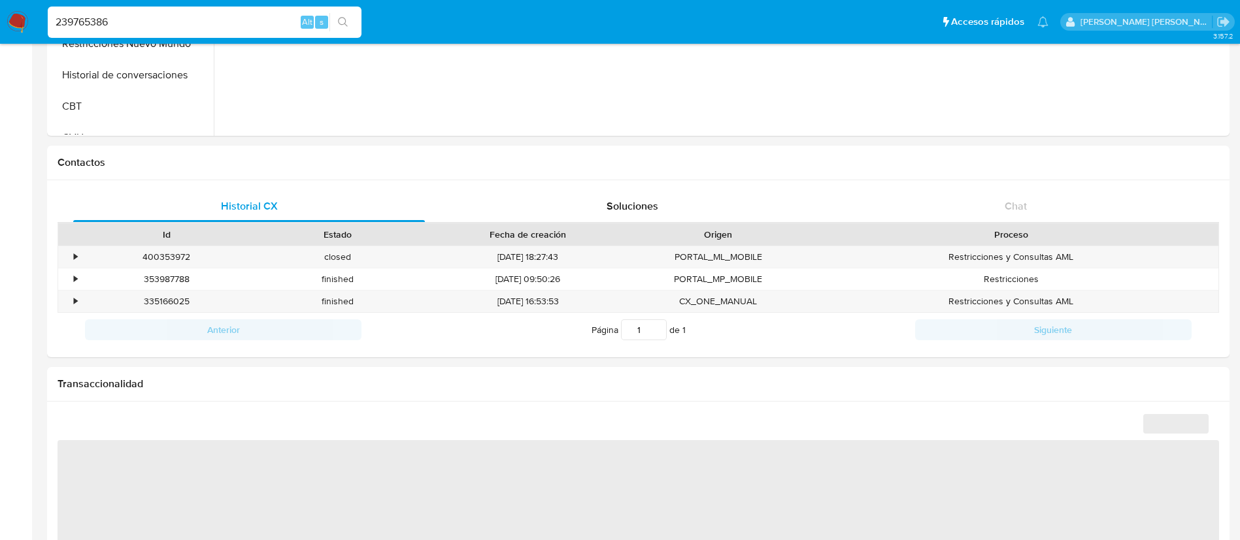
select select "10"
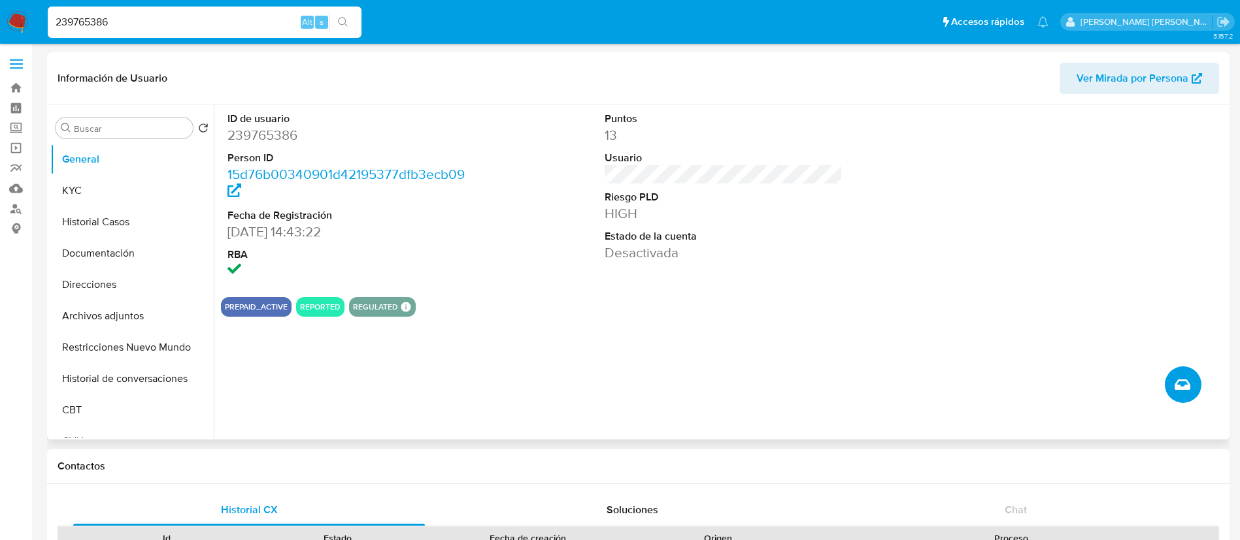
click at [1188, 384] on icon "Crear caso manual" at bounding box center [1182, 385] width 16 height 16
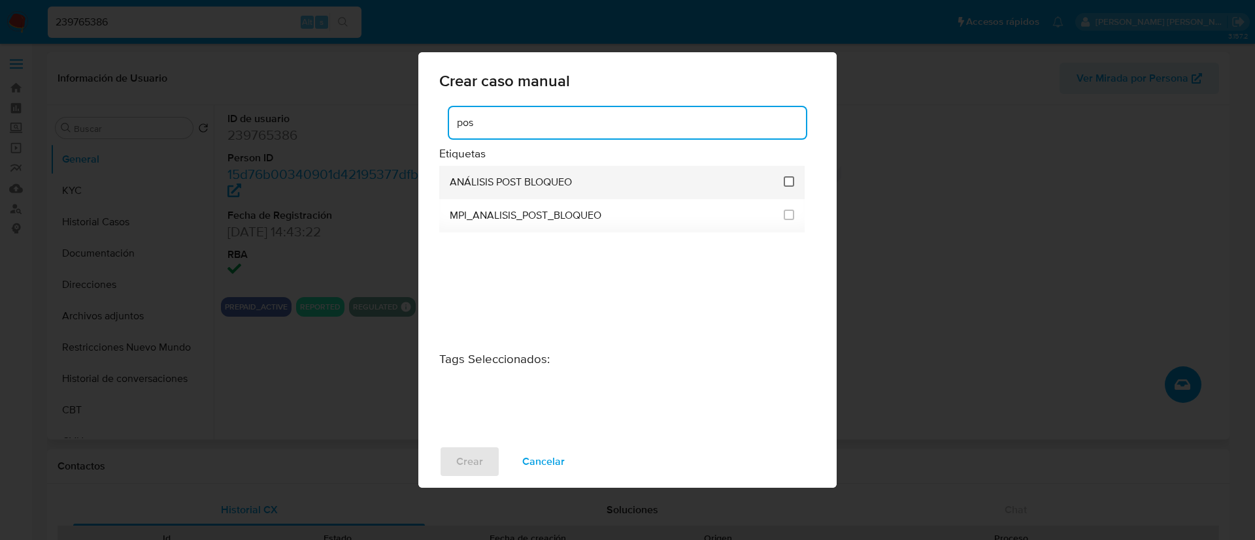
type input "pos"
click at [793, 182] on input "3249" at bounding box center [789, 181] width 10 height 10
checkbox input "true"
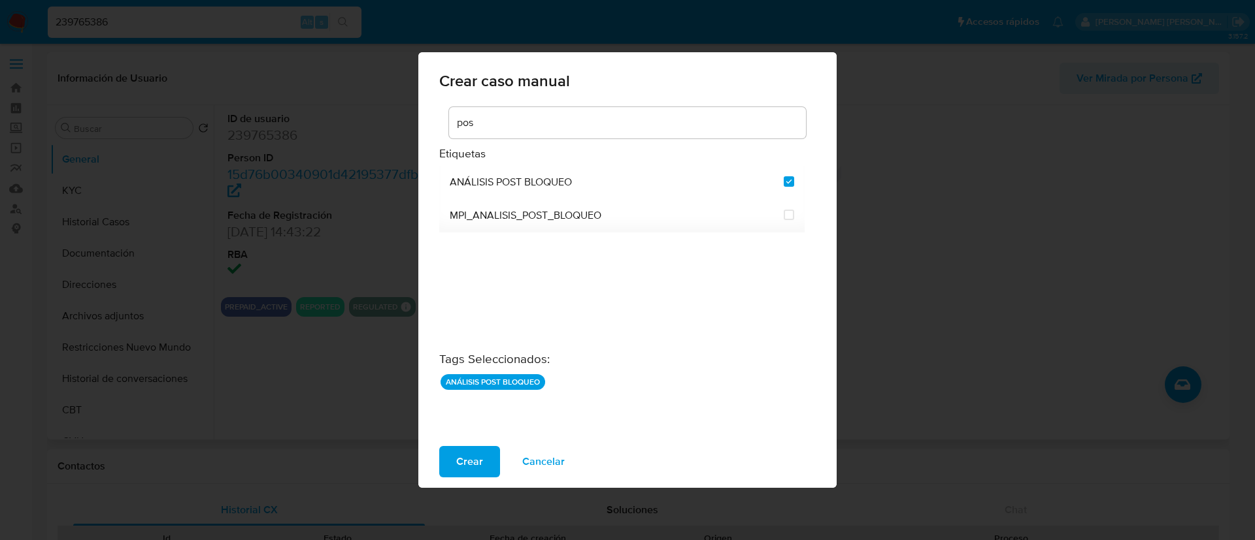
click at [302, 338] on div "Crear caso manual pos Etiquetas ANÁLISIS POST BLOQUEO MPI_ANALISIS_POST_BLOQUEO…" at bounding box center [627, 270] width 1255 height 540
click at [463, 454] on span "Crear" at bounding box center [469, 462] width 27 height 29
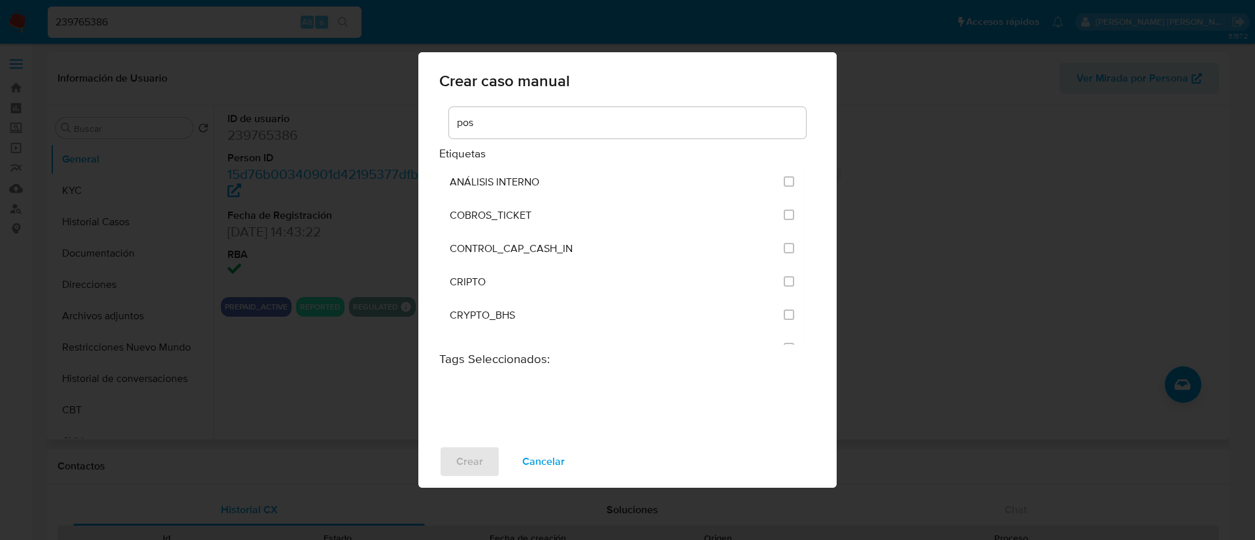
checkbox input "false"
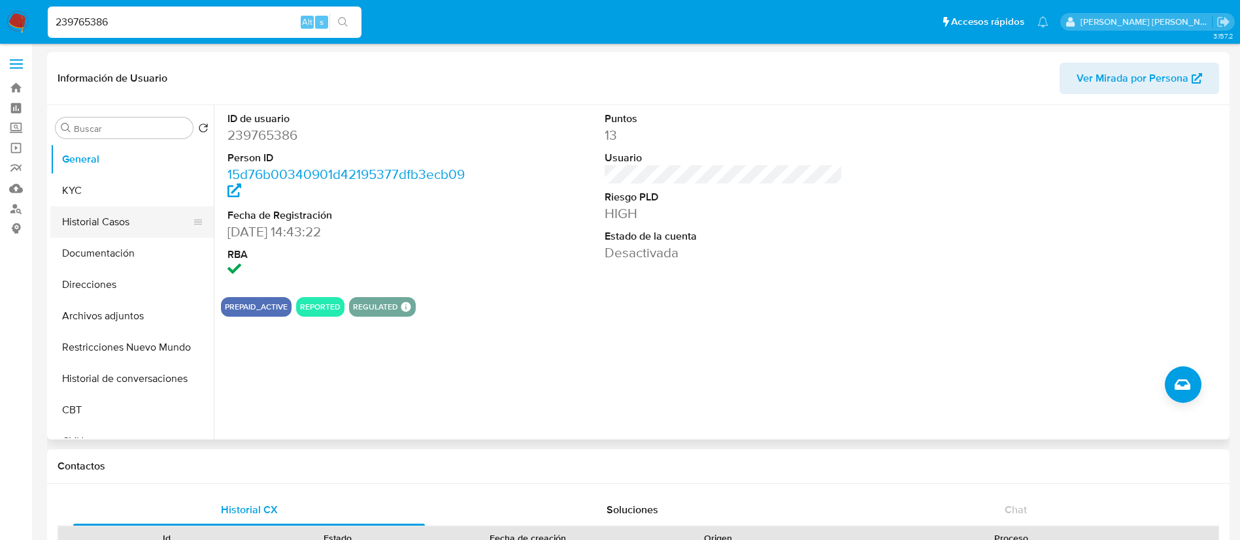
click at [111, 222] on button "Historial Casos" at bounding box center [126, 222] width 153 height 31
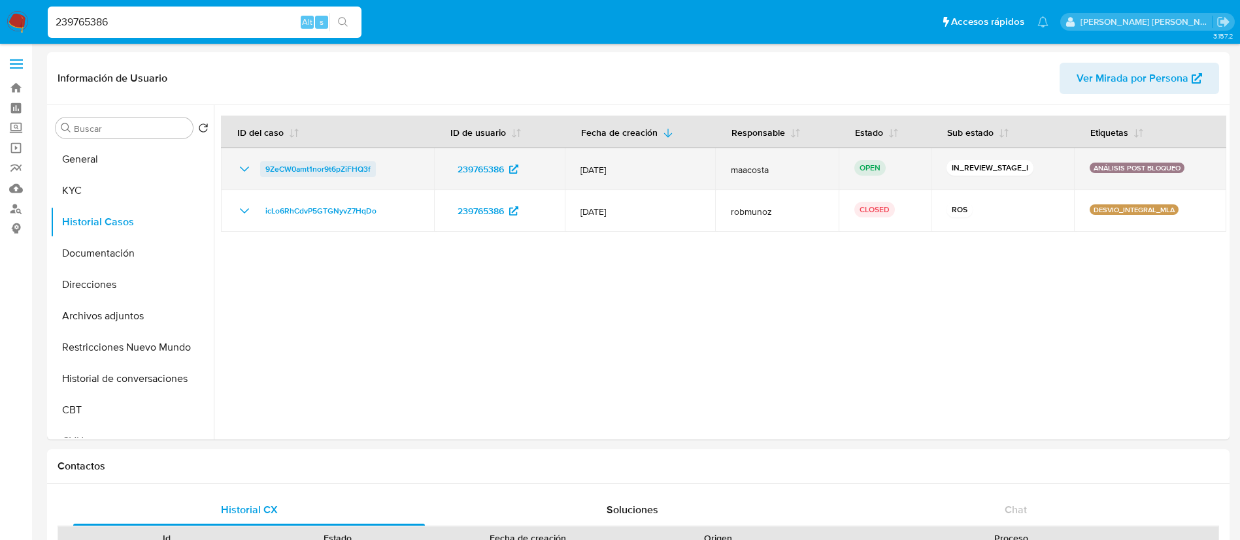
click at [284, 166] on span "9ZeCW0amt1nor9t6pZiFHQ3f" at bounding box center [317, 169] width 105 height 16
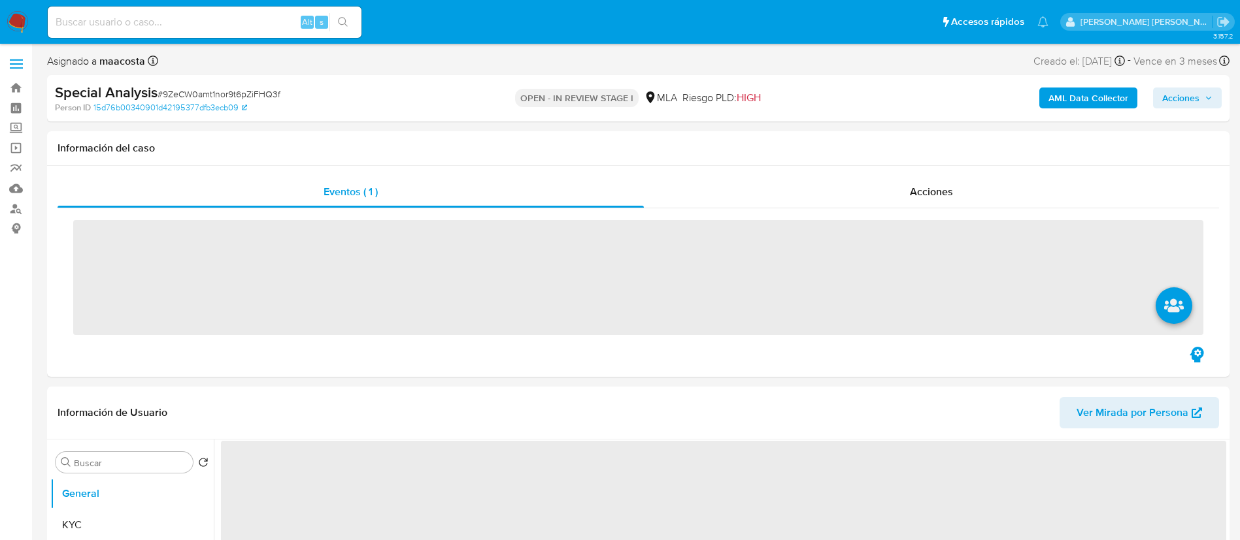
select select "10"
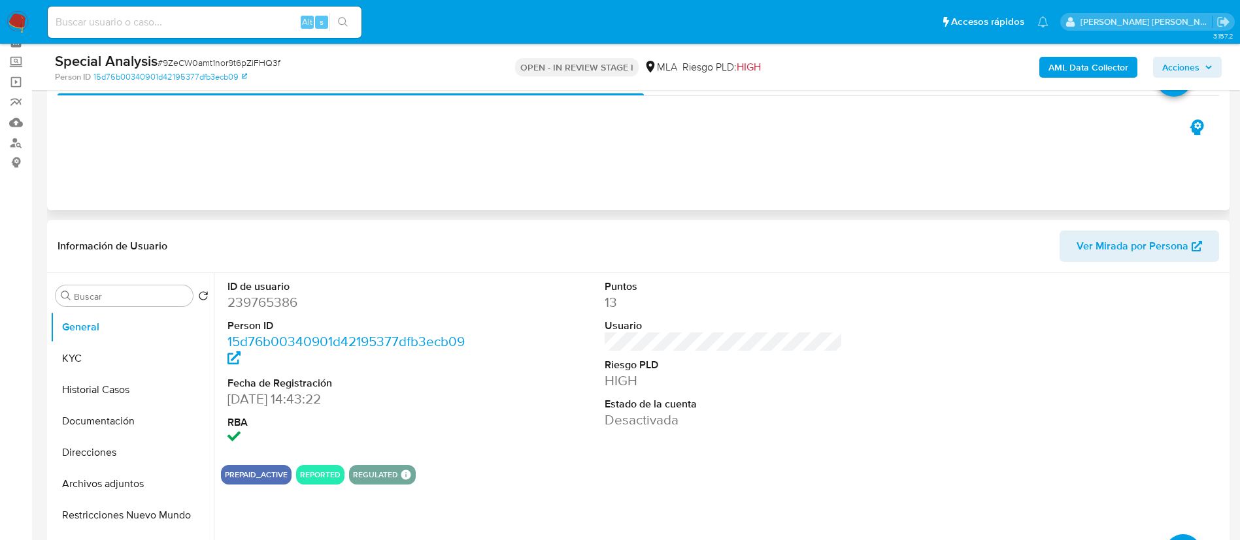
scroll to position [71, 0]
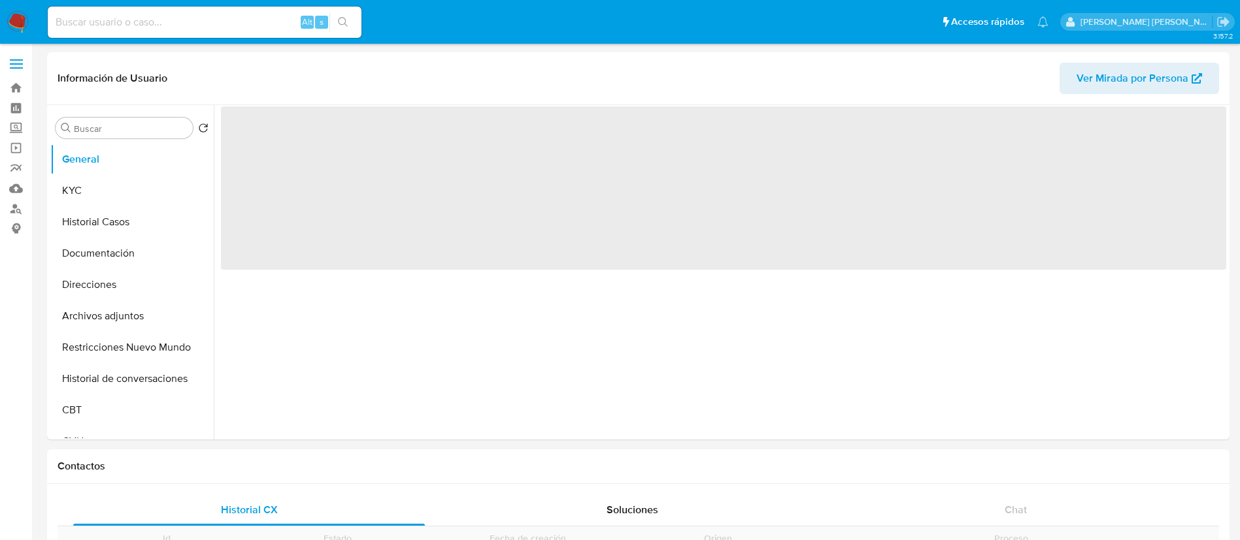
scroll to position [18, 0]
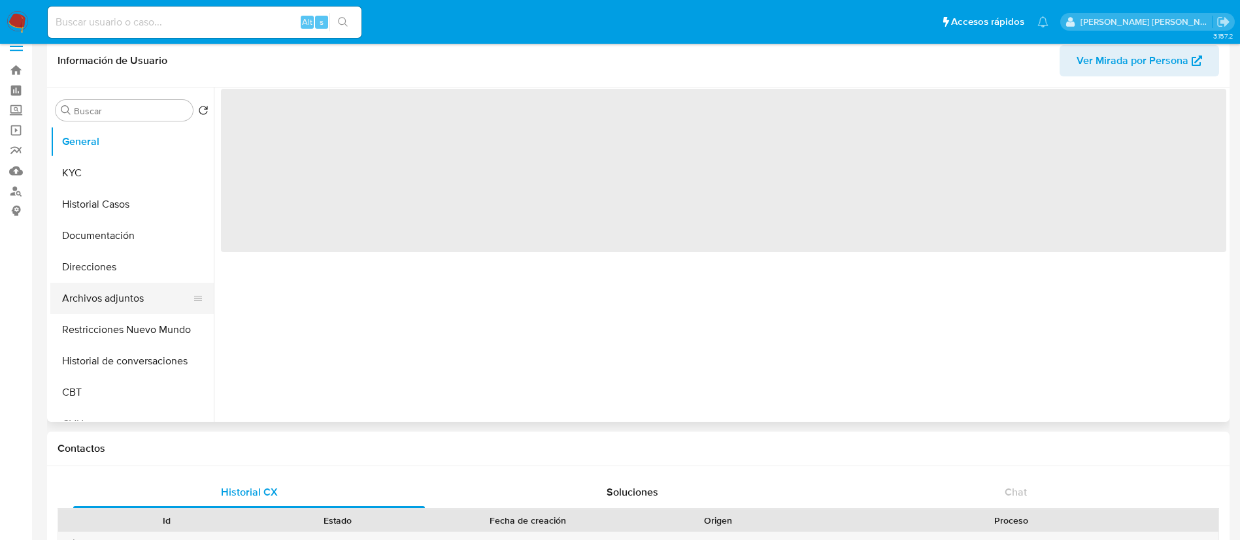
click at [114, 291] on button "Archivos adjuntos" at bounding box center [126, 298] width 153 height 31
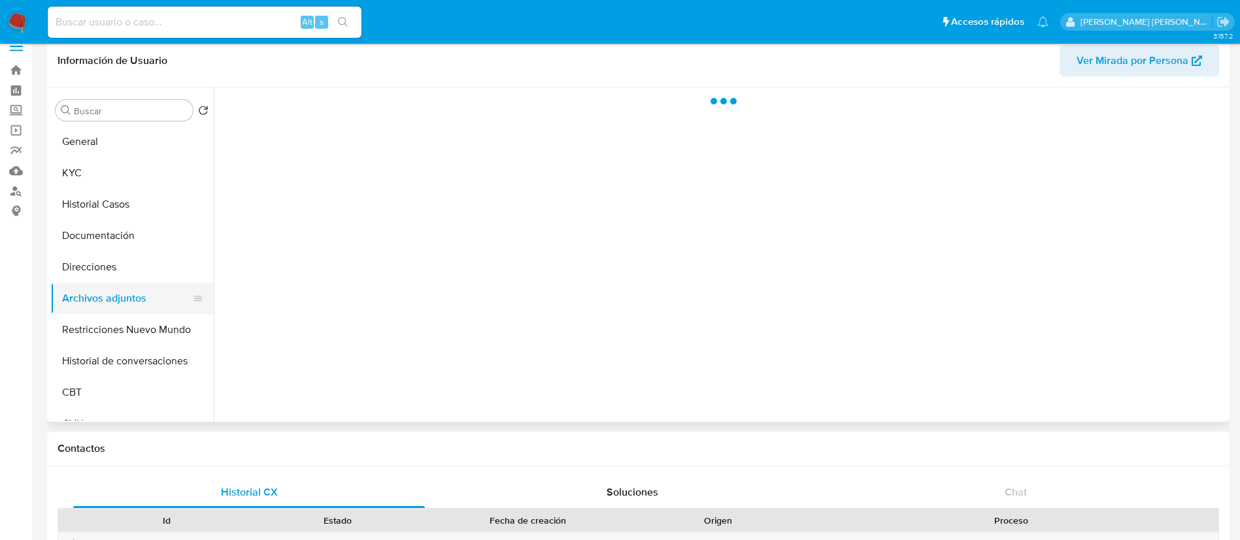
select select "10"
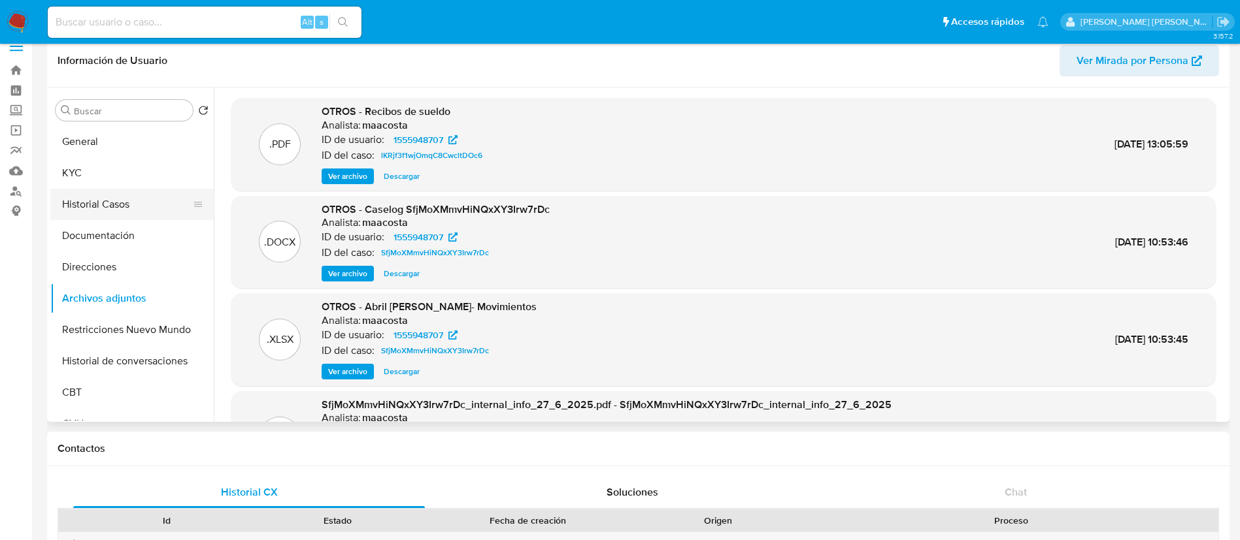
click at [90, 200] on button "Historial Casos" at bounding box center [126, 204] width 153 height 31
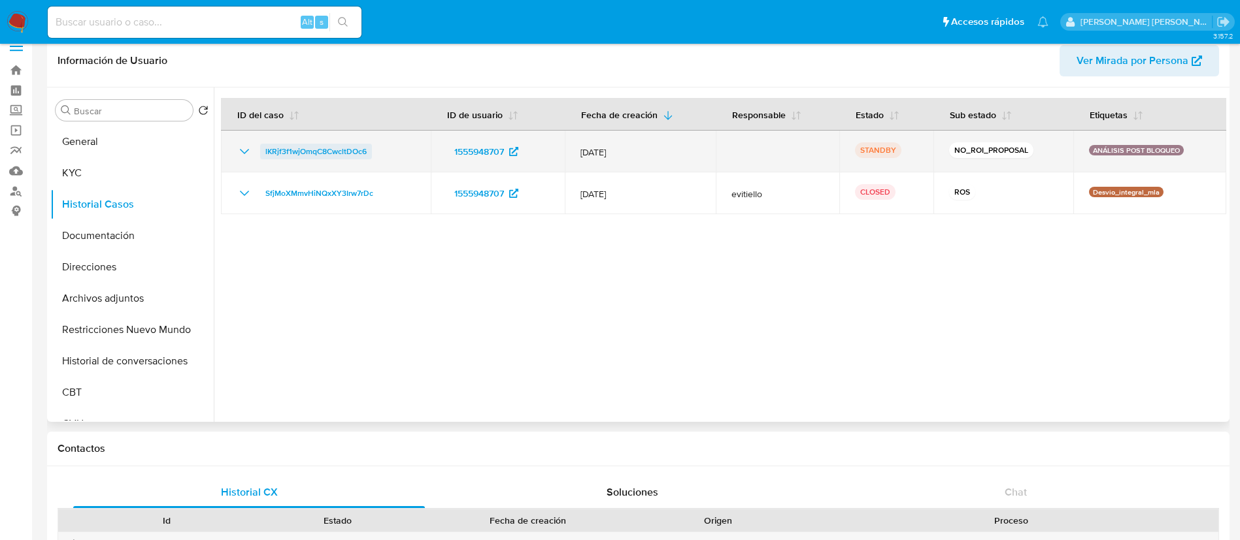
click at [340, 148] on span "lKRjf3f1wjOmqC8CwcltDOc6" at bounding box center [315, 152] width 101 height 16
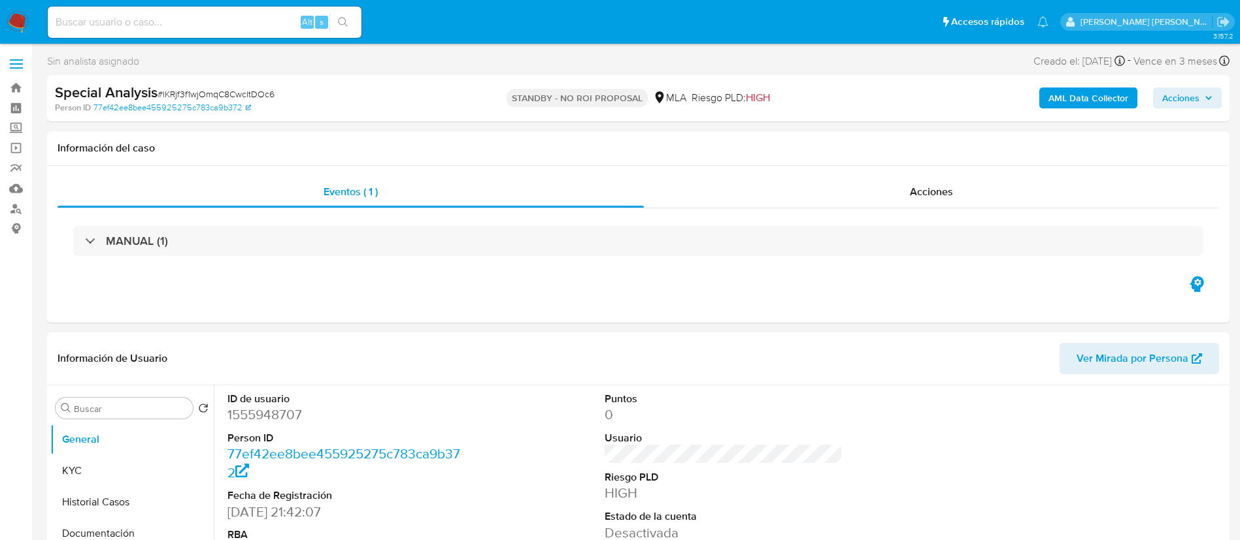
select select "10"
click at [390, 107] on div "Person ID 77ef42ee8bee455925275c783ca9b372" at bounding box center [248, 108] width 386 height 12
click at [933, 190] on span "Acciones" at bounding box center [931, 191] width 43 height 15
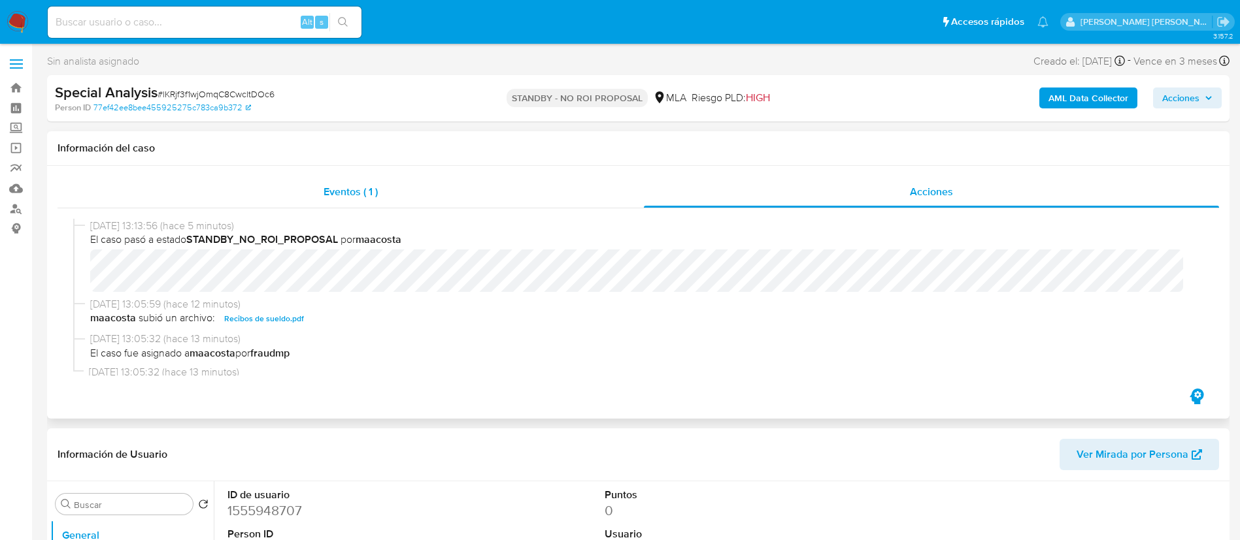
click at [352, 177] on div "Eventos ( 1 )" at bounding box center [351, 191] width 586 height 31
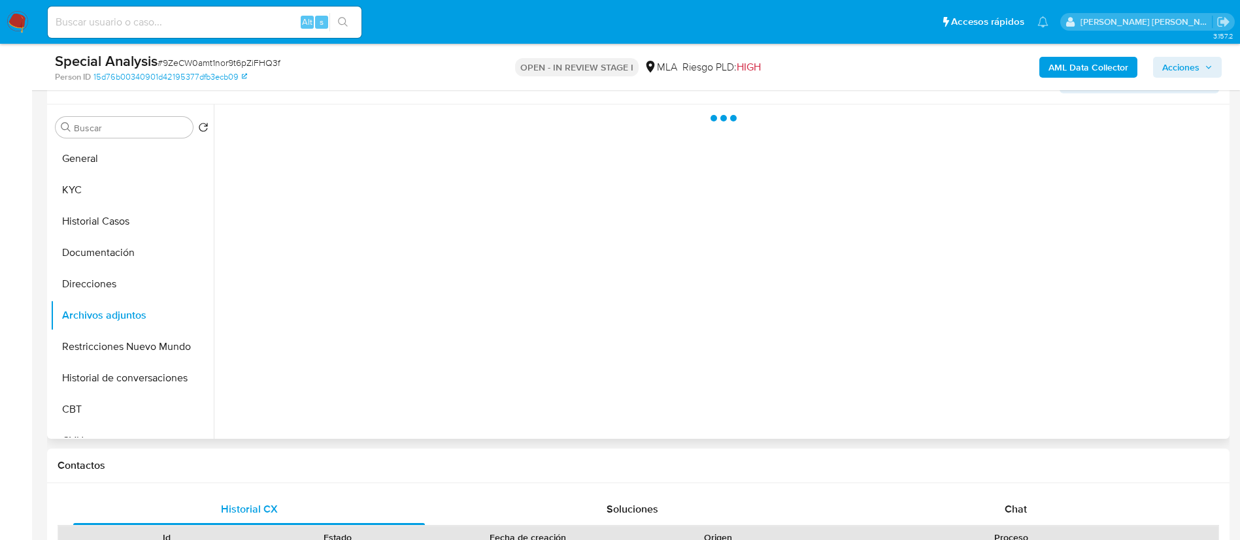
scroll to position [283, 0]
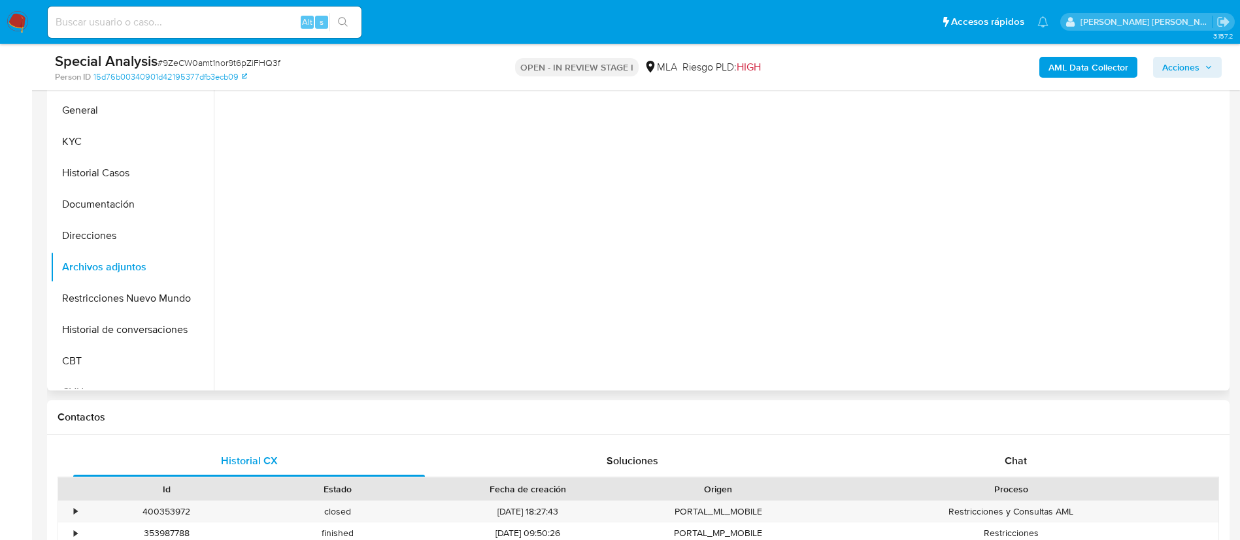
select select "10"
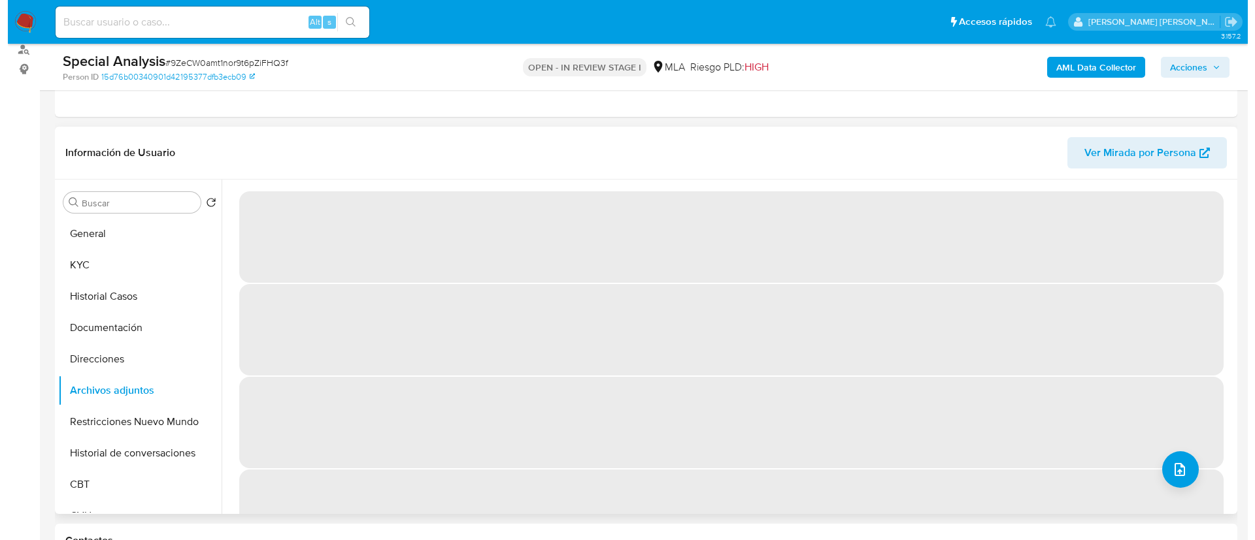
scroll to position [159, 0]
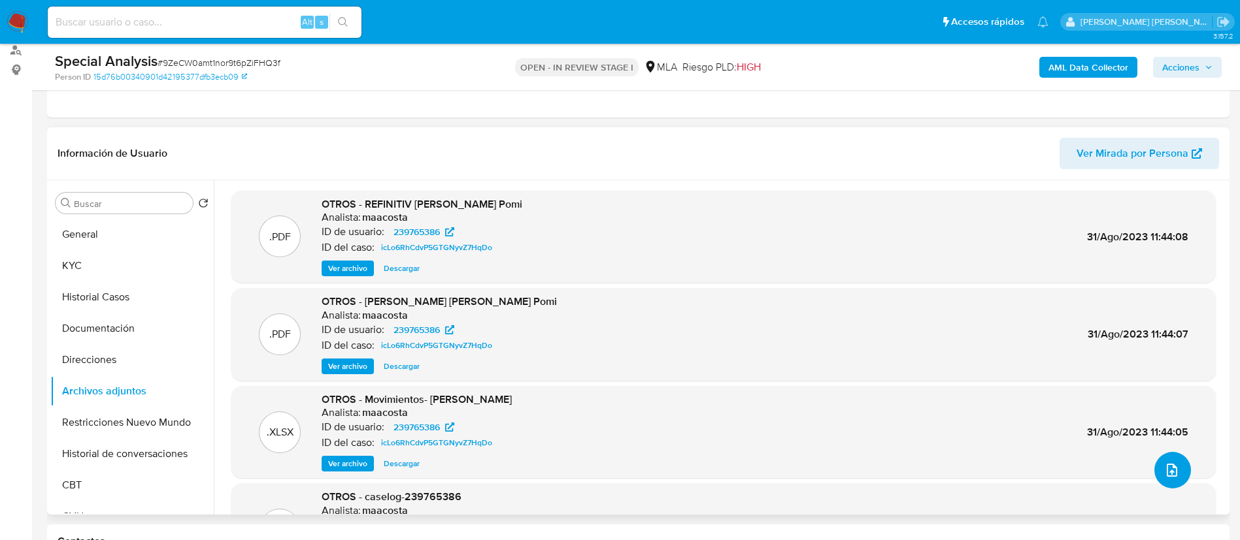
click at [1164, 463] on icon "upload-file" at bounding box center [1172, 471] width 16 height 16
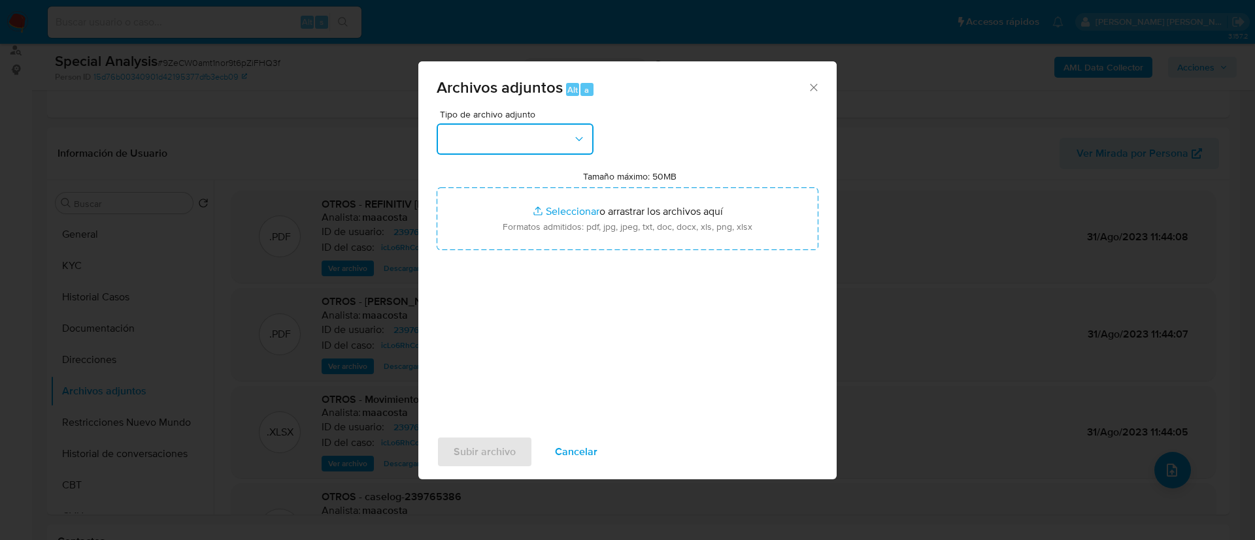
click at [456, 144] on button "button" at bounding box center [515, 139] width 157 height 31
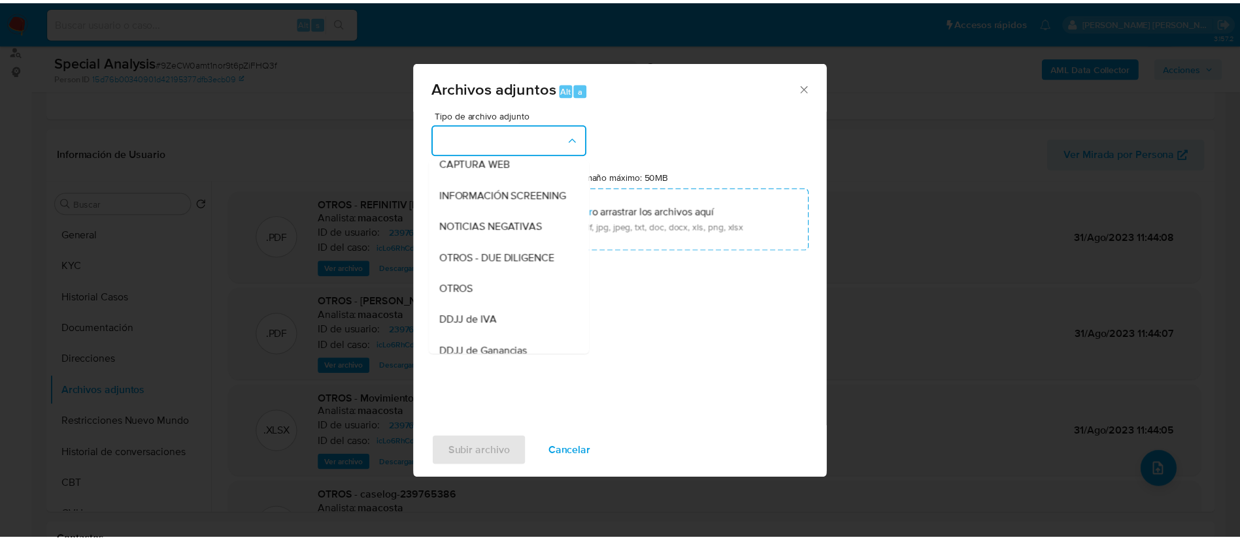
scroll to position [171, 0]
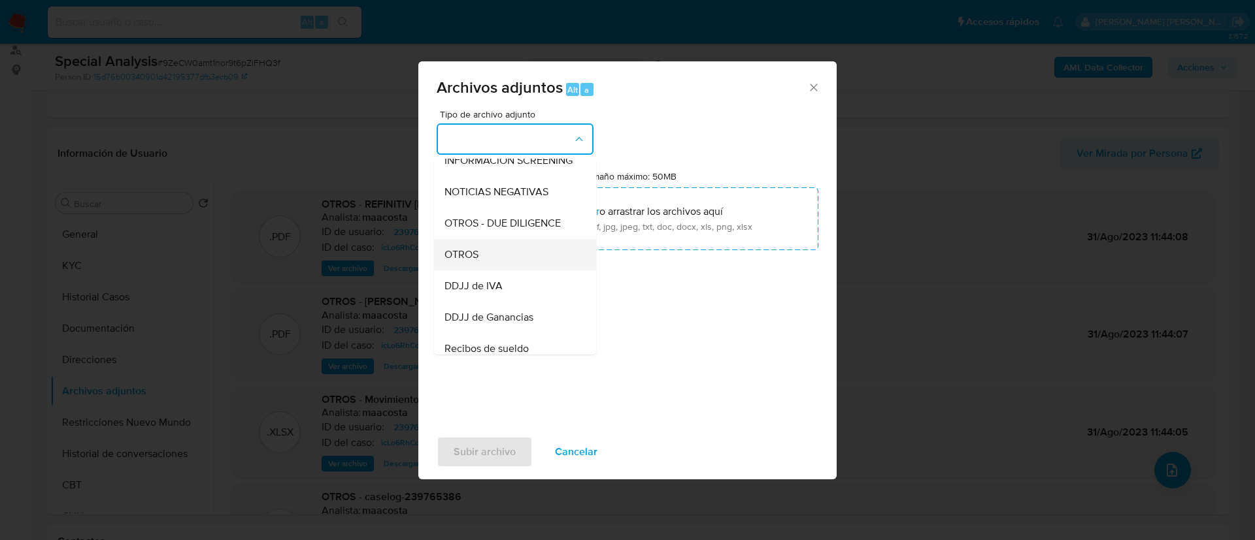
click at [481, 263] on div "OTROS" at bounding box center [510, 254] width 133 height 31
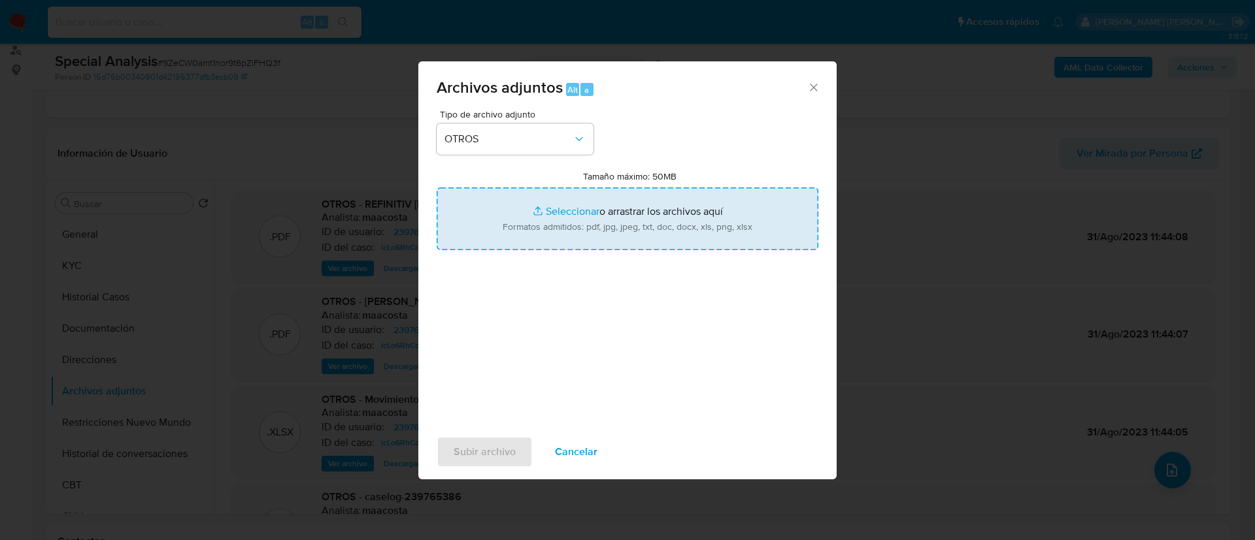
type input "C:\fakepath\CERTIFICACION_DE_INGRESOS_CON_OBLEA_CONSEJO1.pdf"
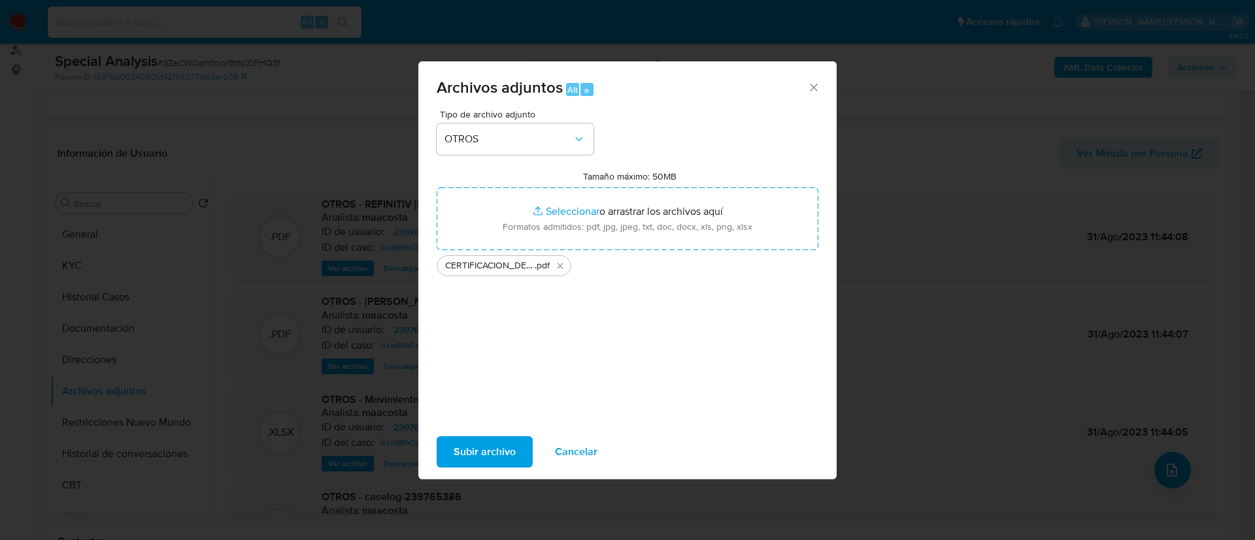
click at [488, 456] on span "Subir archivo" at bounding box center [485, 452] width 62 height 29
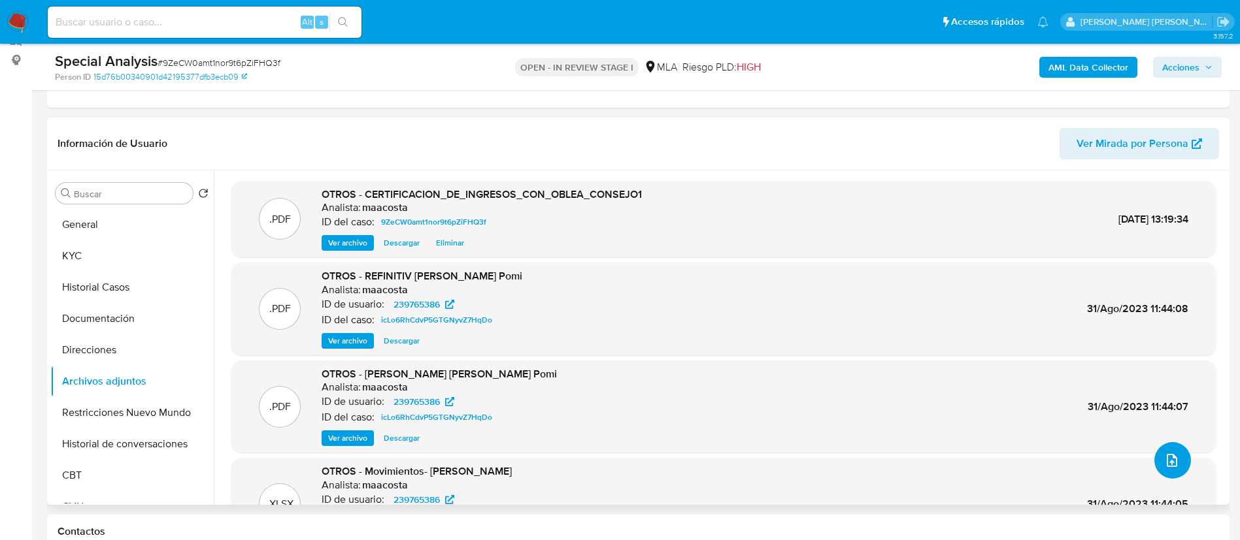
scroll to position [167, 0]
click at [109, 356] on button "Direcciones" at bounding box center [126, 351] width 153 height 31
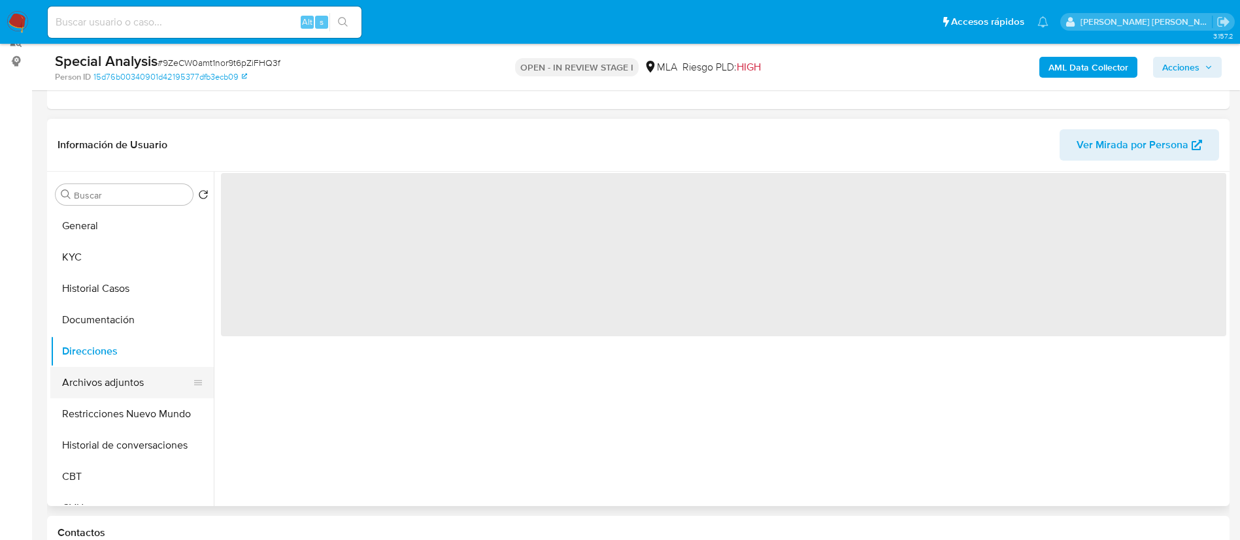
click at [112, 386] on button "Archivos adjuntos" at bounding box center [126, 382] width 153 height 31
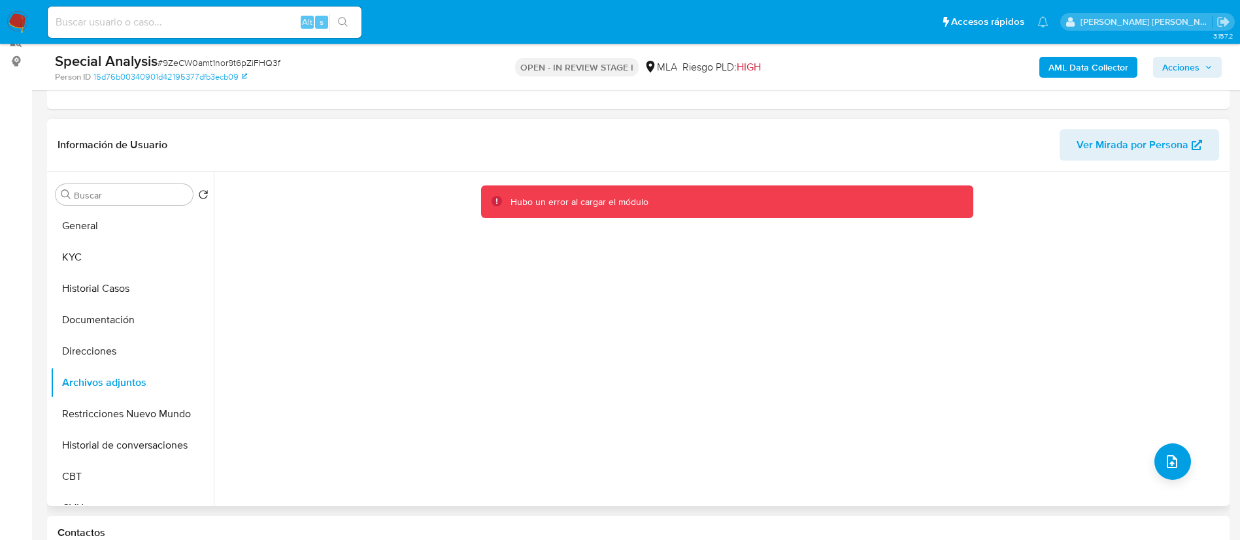
click at [232, 303] on div "Hubo un error al cargar el módulo" at bounding box center [720, 339] width 1012 height 335
click at [136, 356] on button "Direcciones" at bounding box center [126, 351] width 153 height 31
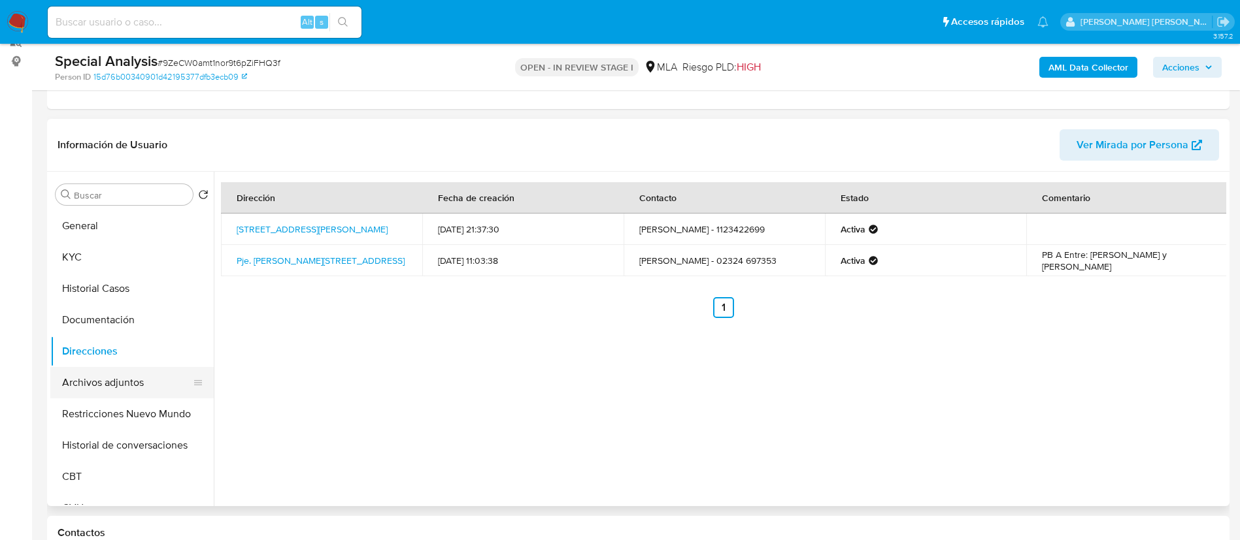
click at [122, 380] on button "Archivos adjuntos" at bounding box center [126, 382] width 153 height 31
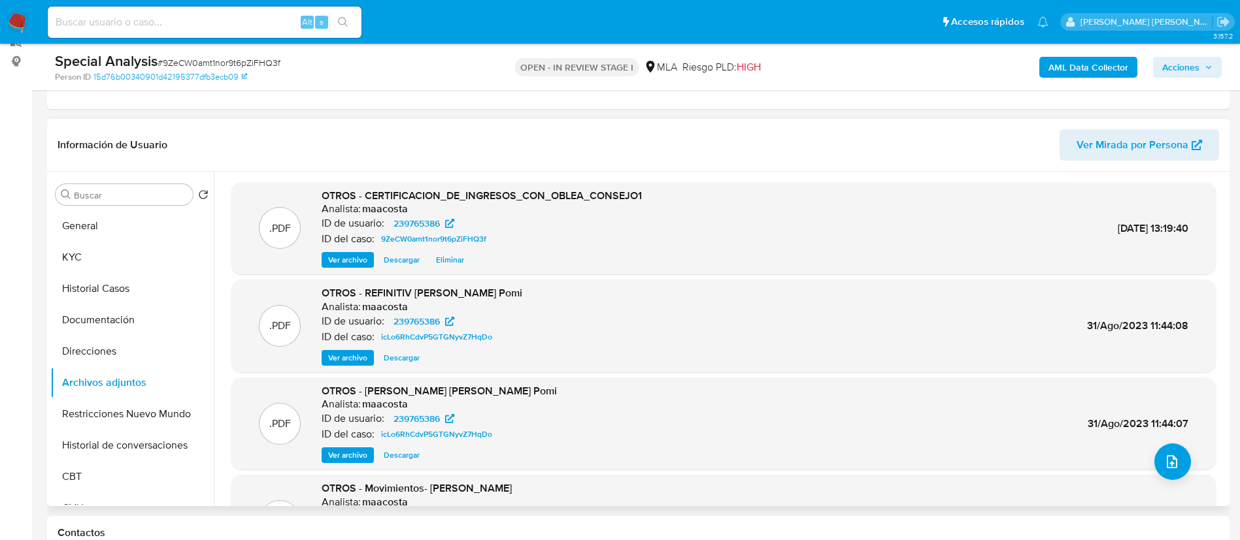
scroll to position [110, 0]
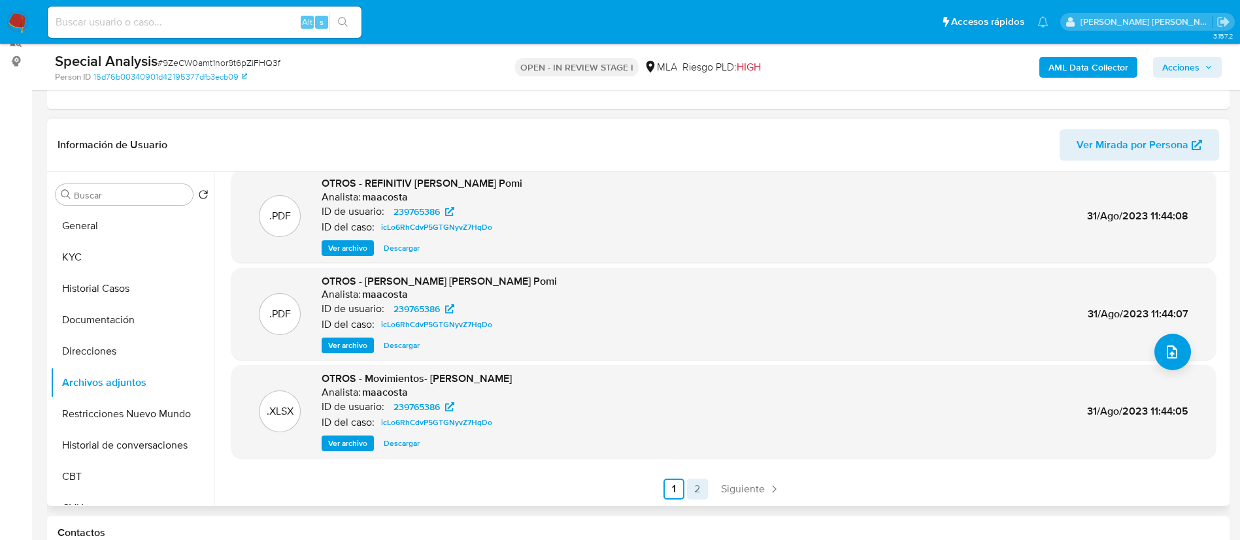
click at [696, 481] on link "2" at bounding box center [697, 489] width 21 height 21
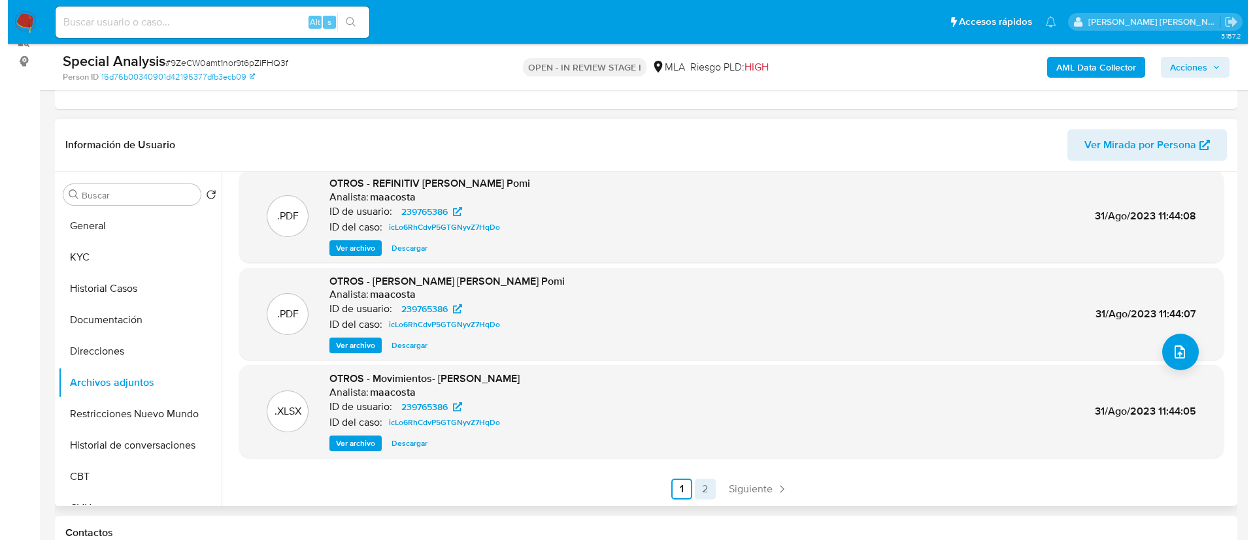
scroll to position [0, 0]
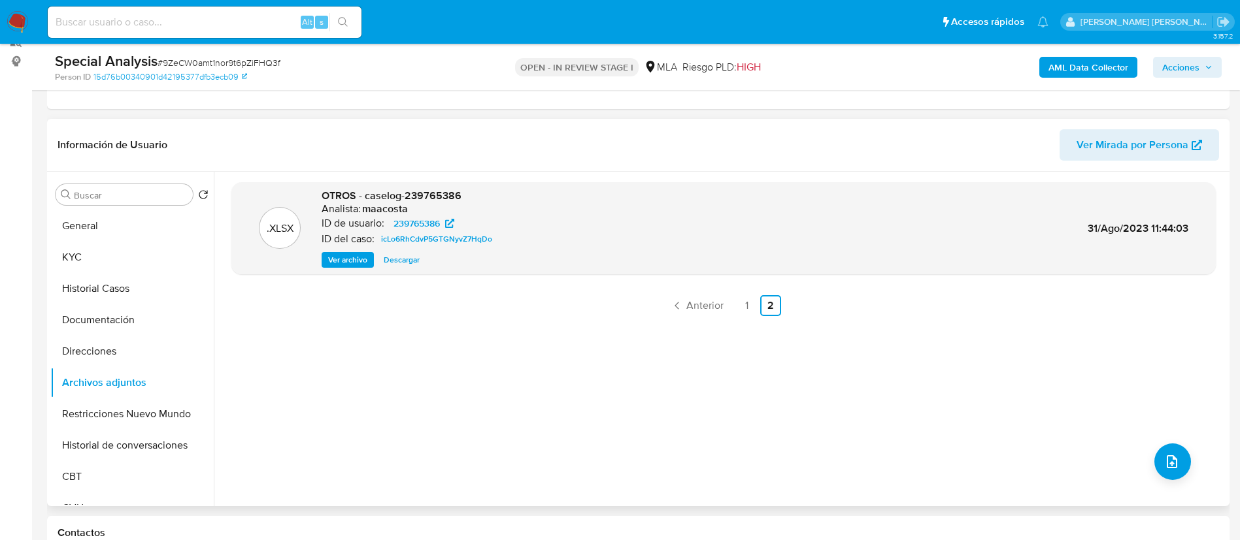
click at [352, 261] on span "Ver archivo" at bounding box center [347, 260] width 39 height 13
click at [1183, 72] on span "Acciones" at bounding box center [1180, 67] width 37 height 21
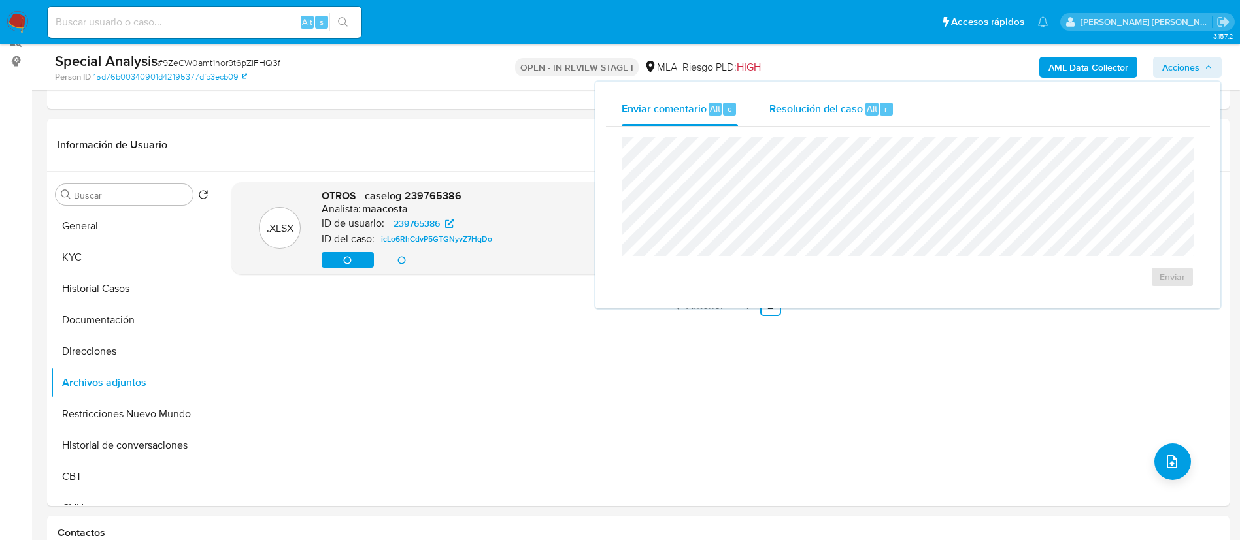
click at [872, 120] on div "Resolución del caso Alt r" at bounding box center [831, 109] width 125 height 34
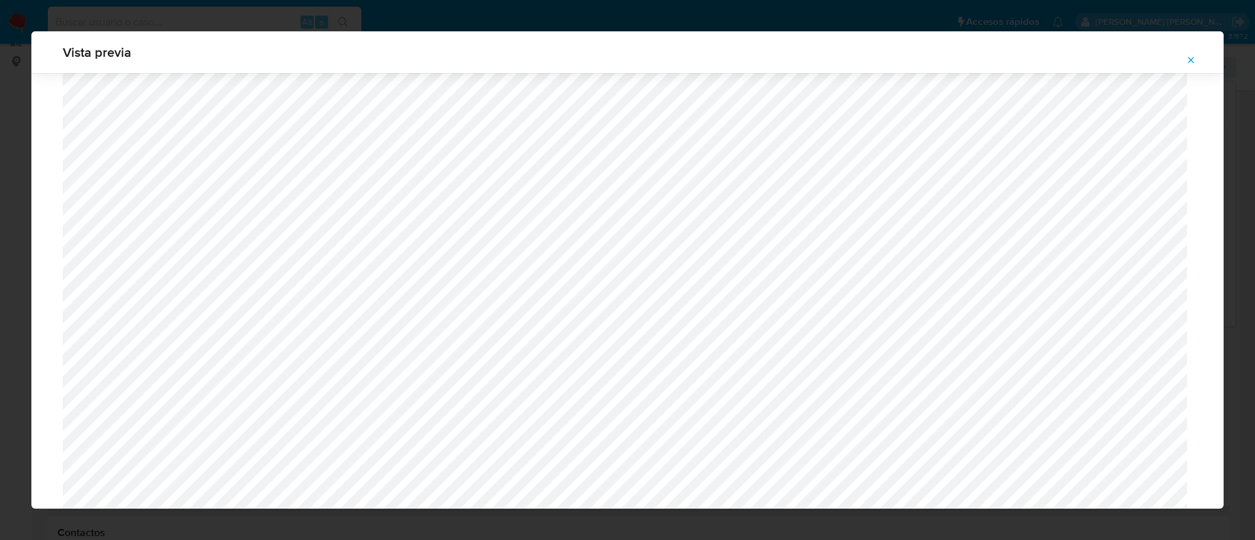
scroll to position [968, 0]
